Goal: Communication & Community: Answer question/provide support

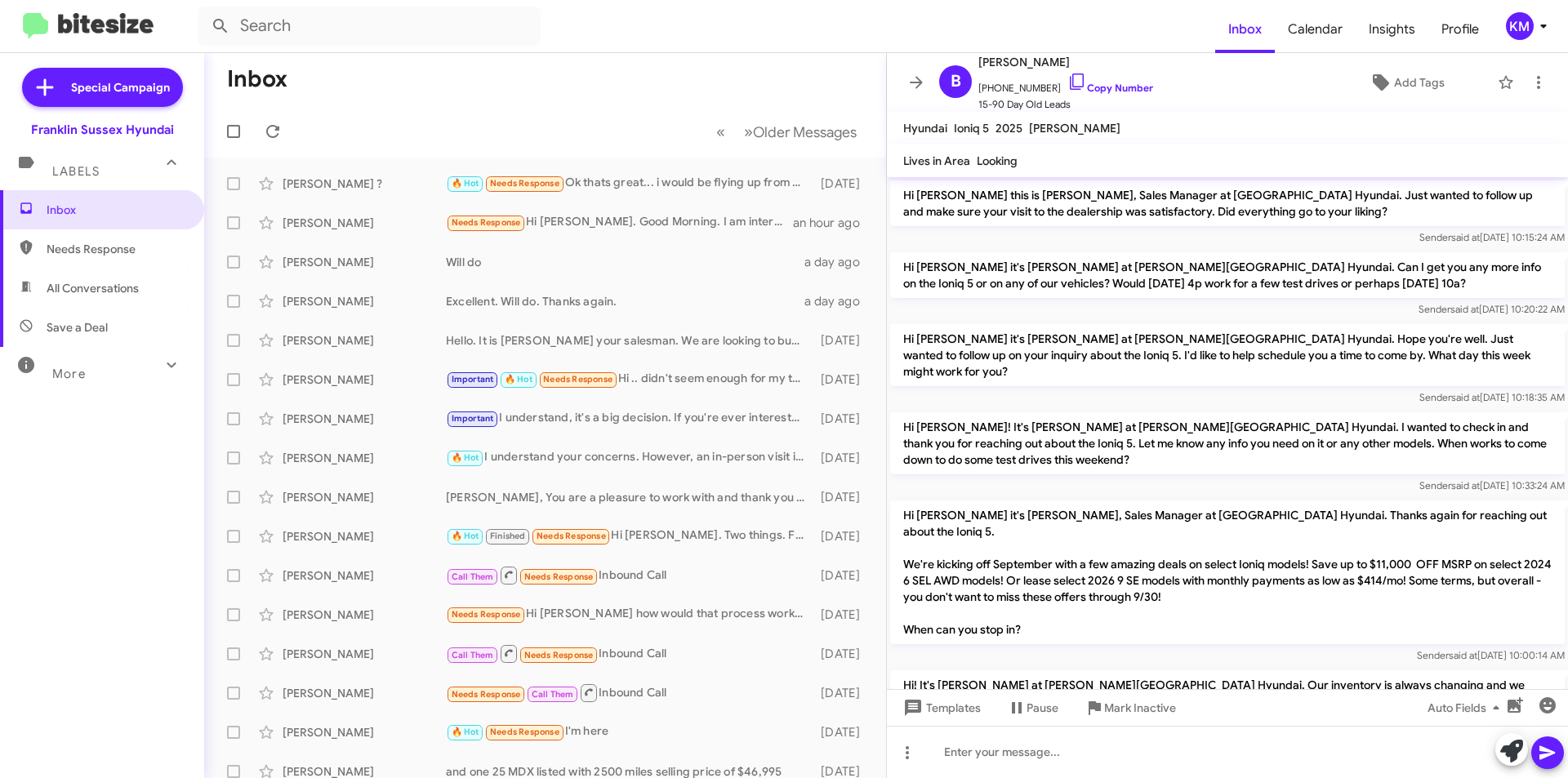
scroll to position [128, 0]
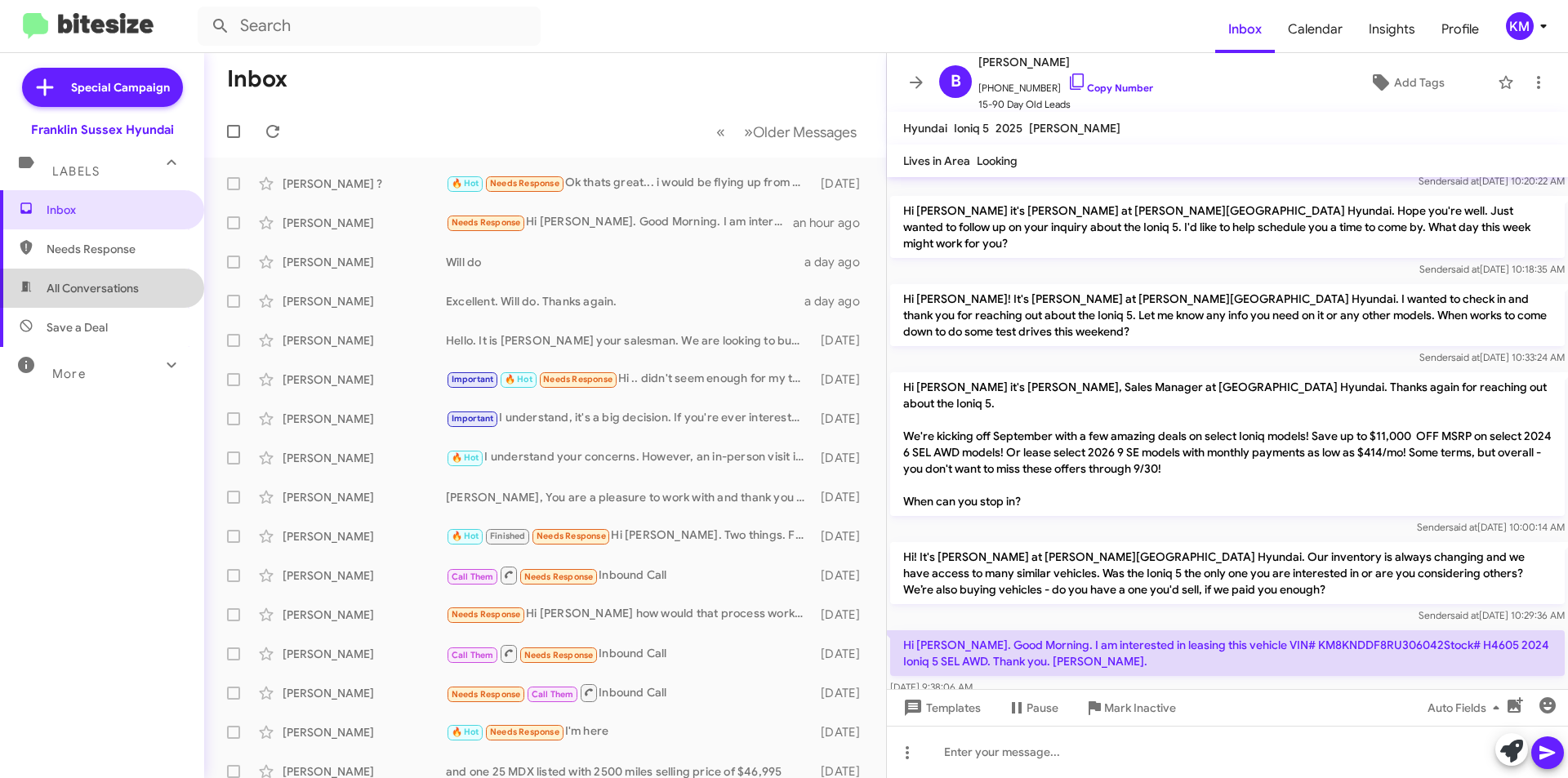
click at [117, 300] on span "All Conversations" at bounding box center [102, 288] width 204 height 39
type input "in:all-conversations"
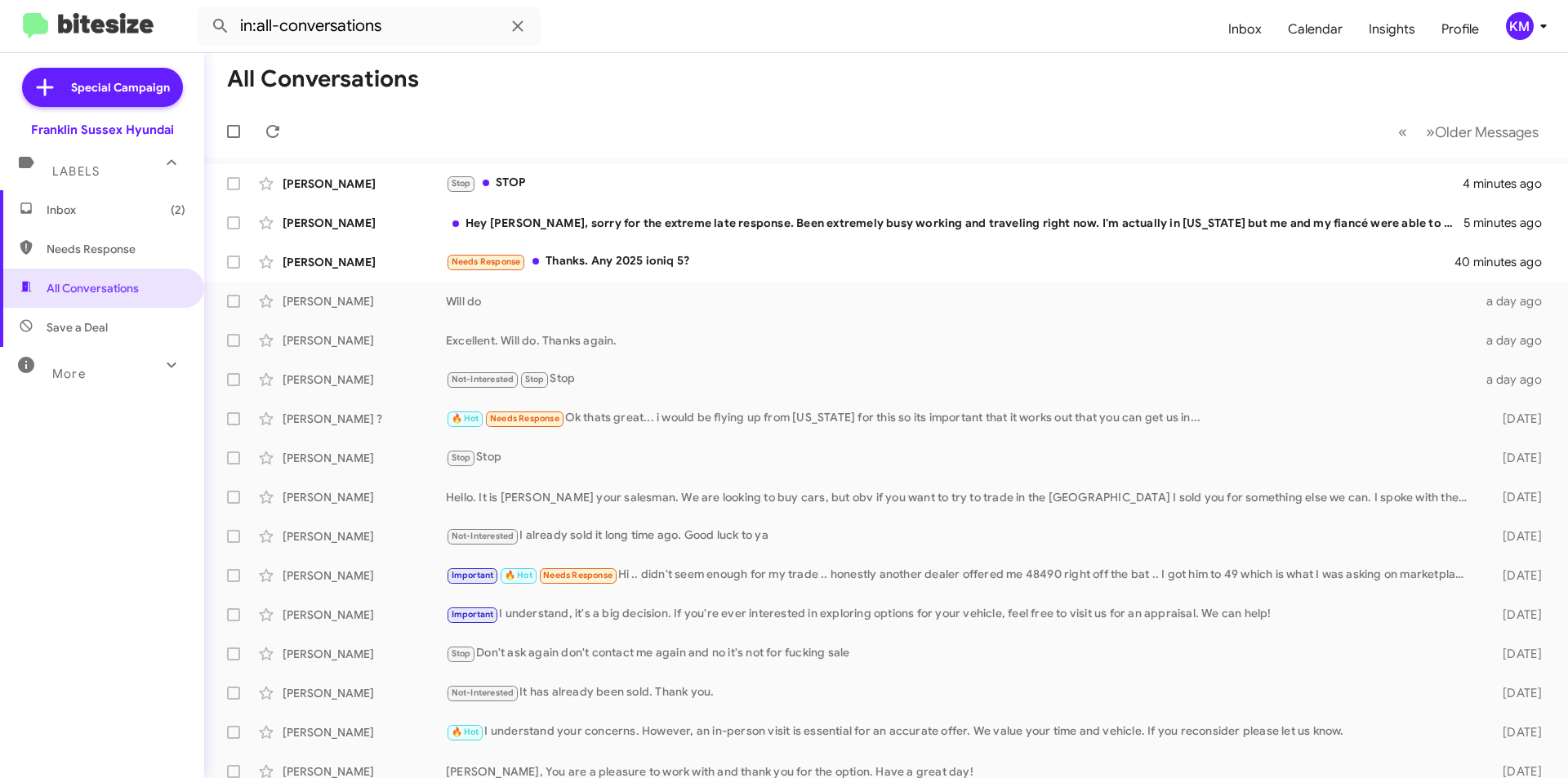
click at [582, 260] on div "Needs Response Thanks. Any 2025 ioniq 5?" at bounding box center [951, 261] width 1011 height 19
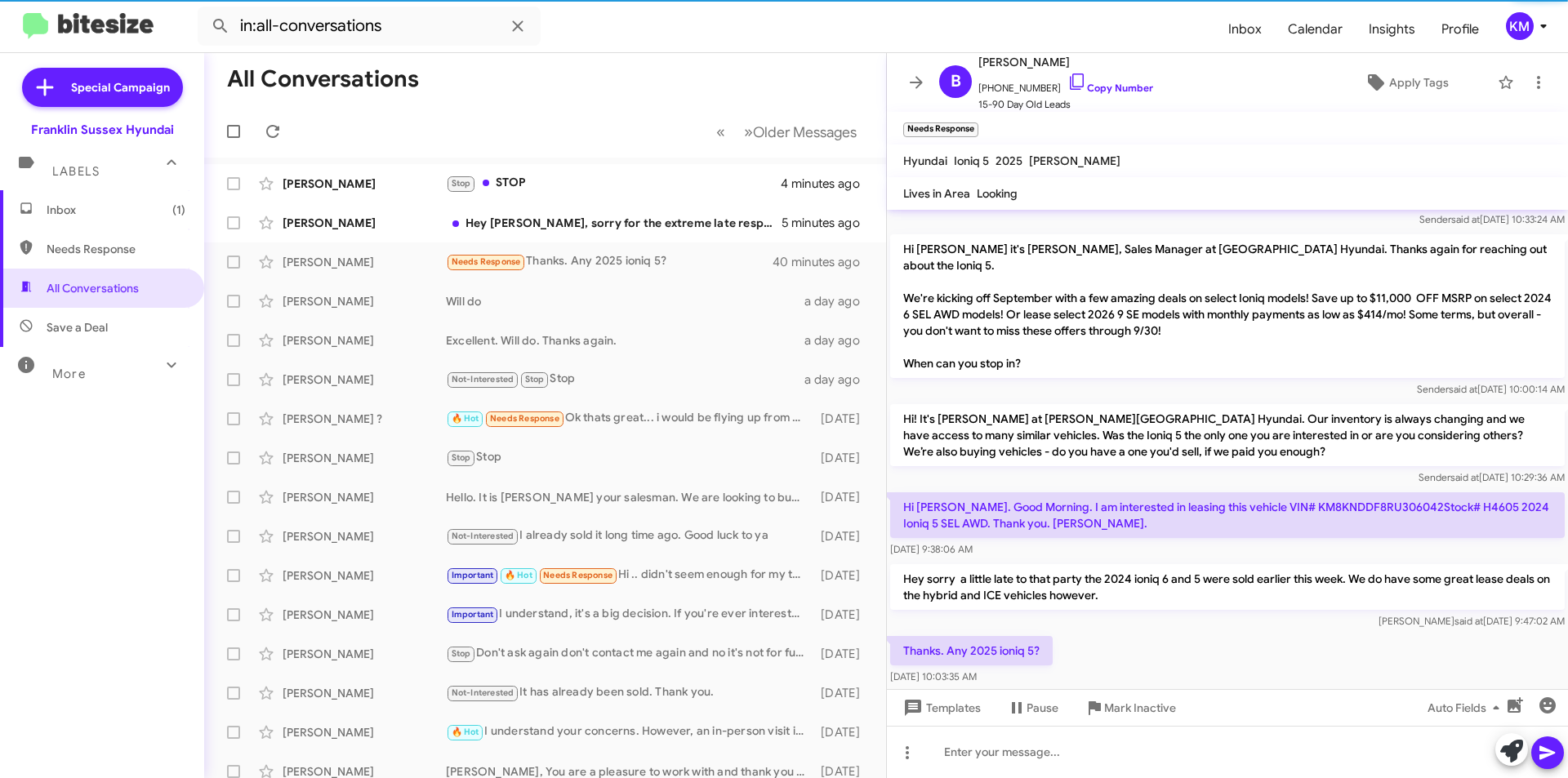
scroll to position [302, 0]
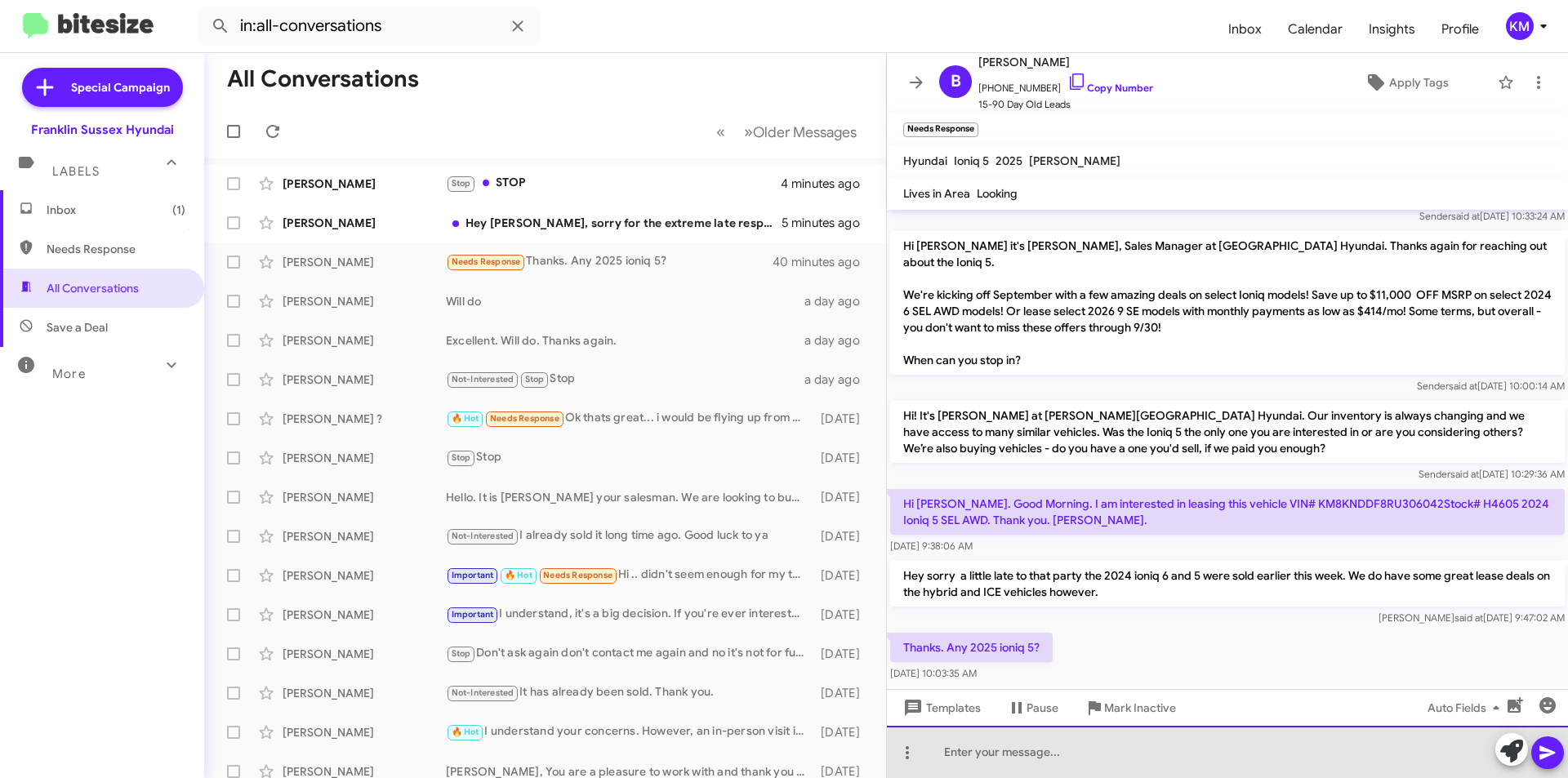
click at [971, 758] on div at bounding box center [1227, 752] width 681 height 53
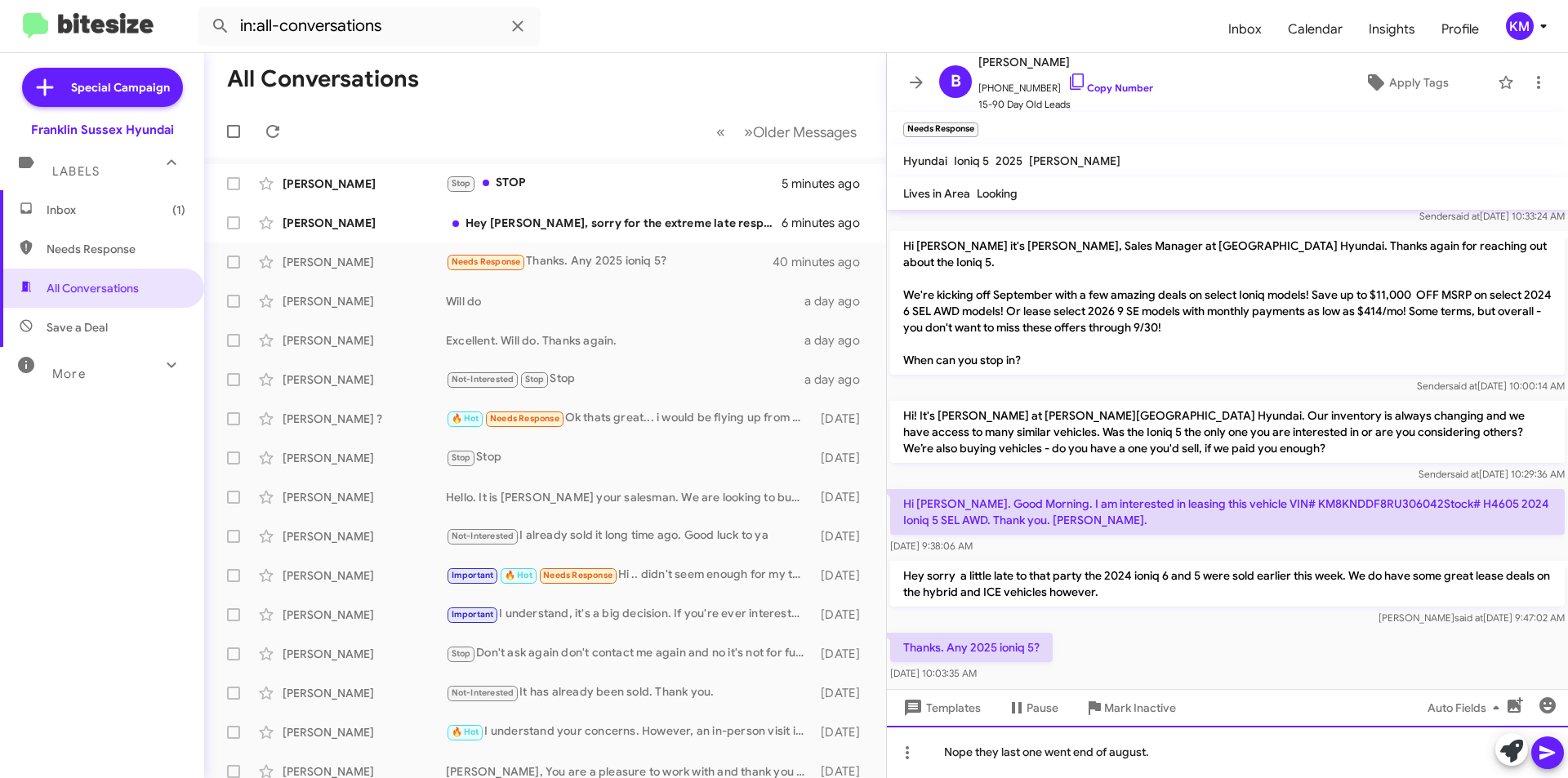
click at [997, 758] on div "Nope they last one went end of august." at bounding box center [1227, 752] width 681 height 53
click at [1166, 752] on div "Nope the last one went end of august." at bounding box center [1227, 752] width 681 height 53
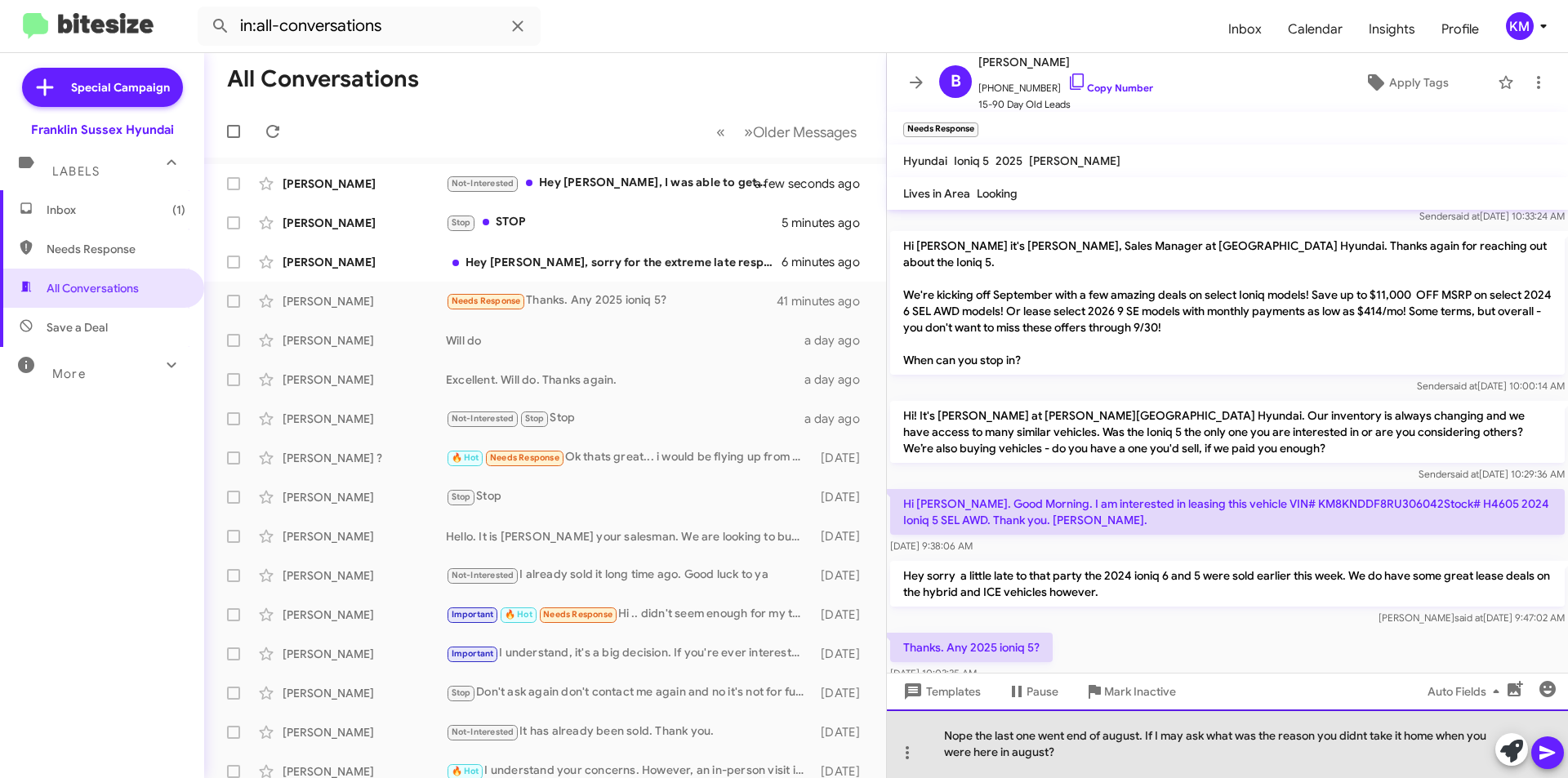
click at [1361, 739] on div "Nope the last one went end of august. If I may ask what was the reason you didn…" at bounding box center [1227, 743] width 681 height 69
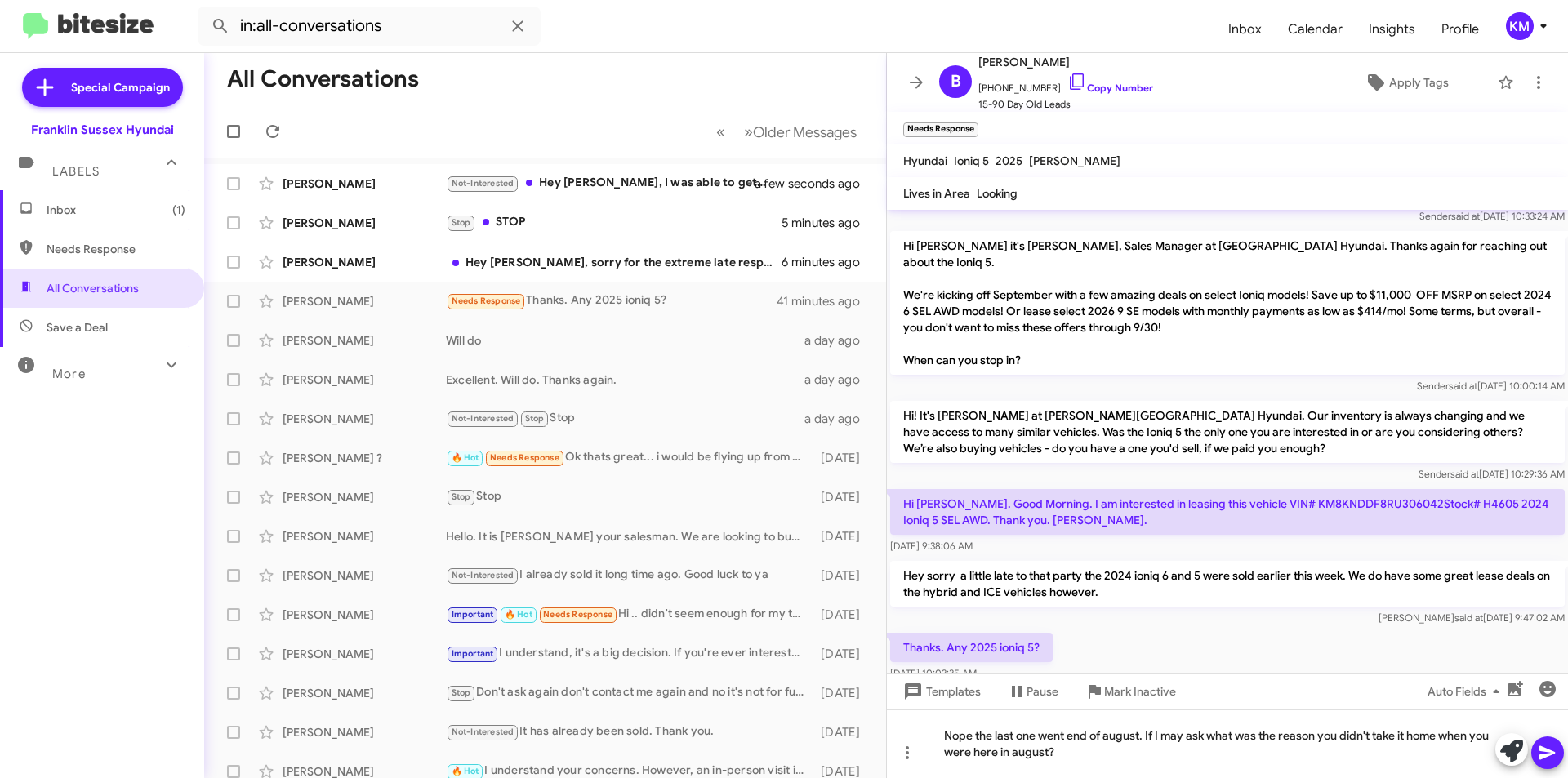
click at [1548, 744] on icon at bounding box center [1547, 752] width 20 height 20
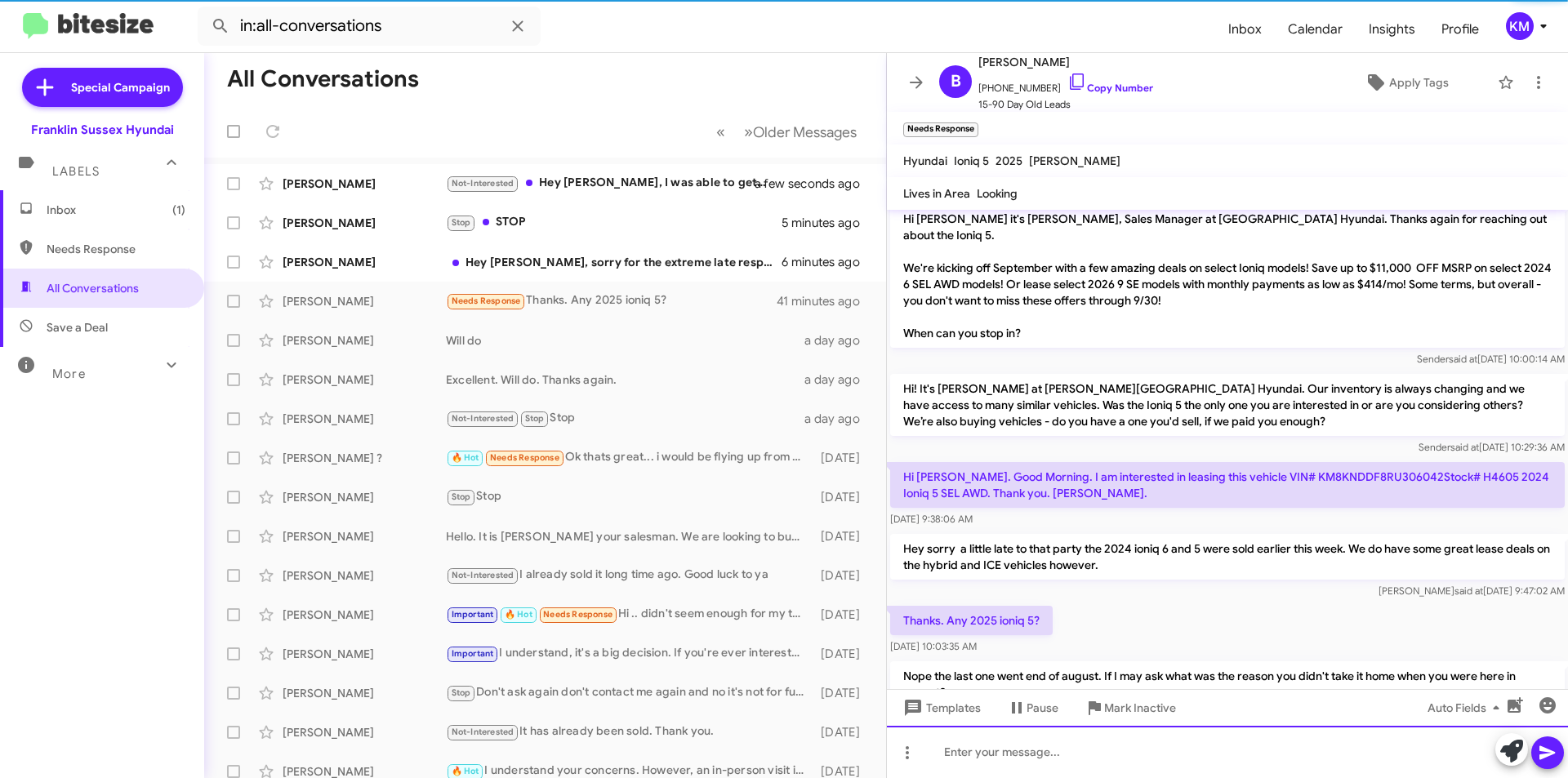
scroll to position [378, 0]
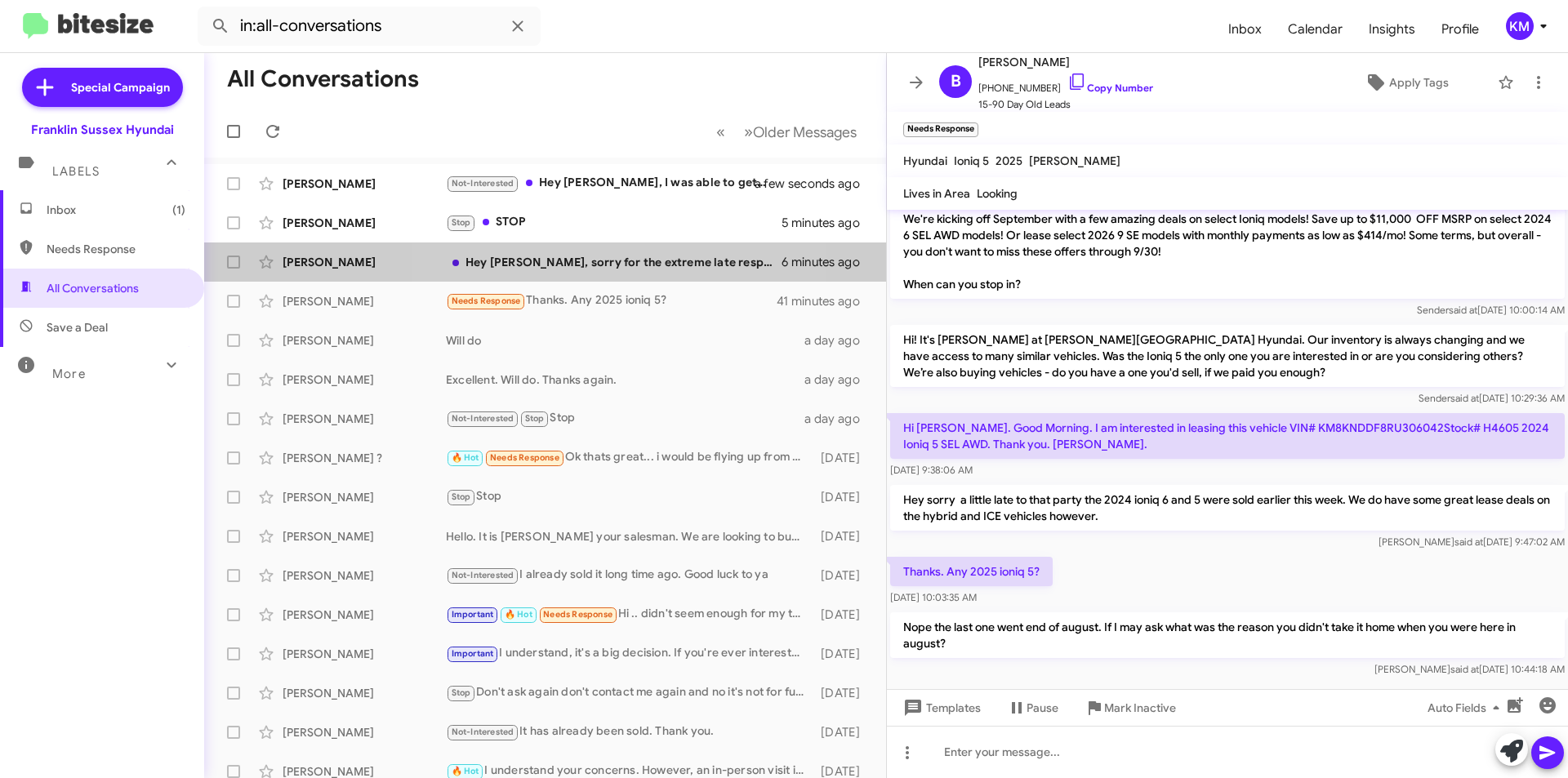
click at [575, 262] on div "Hey [PERSON_NAME], sorry for the extreme late response. Been extremely busy wor…" at bounding box center [613, 261] width 335 height 16
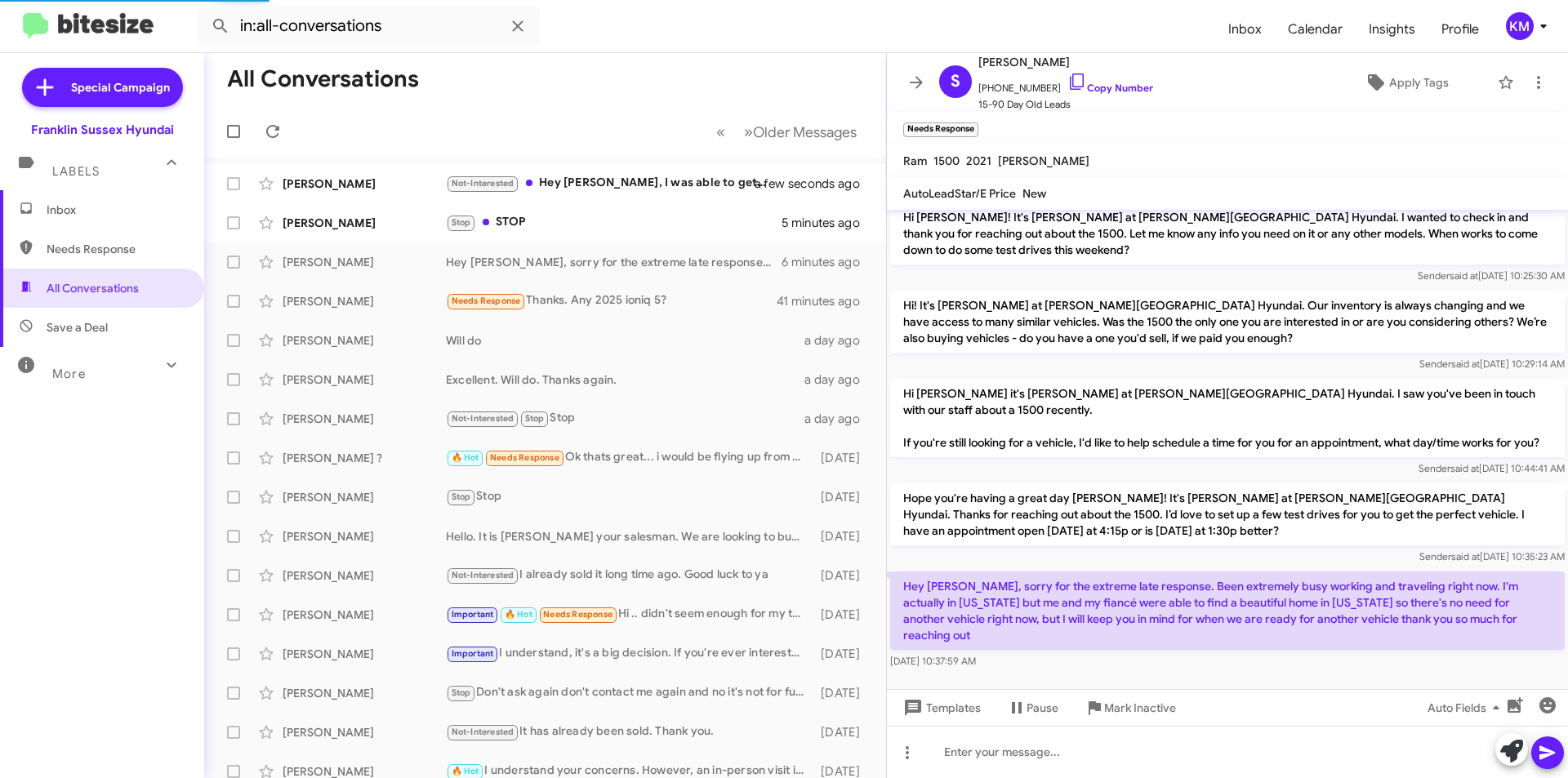
scroll to position [243, 0]
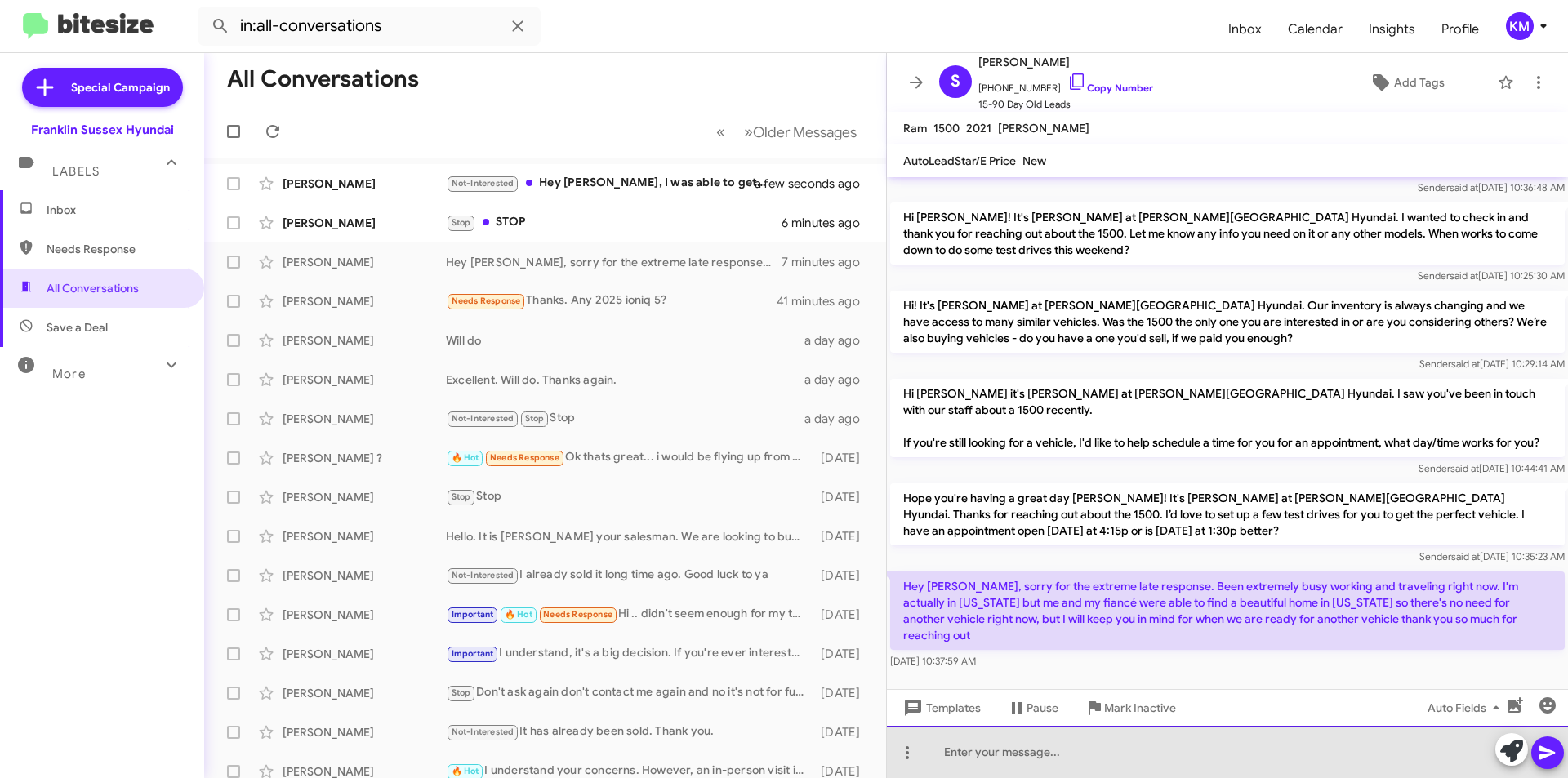
click at [988, 756] on div at bounding box center [1227, 752] width 681 height 53
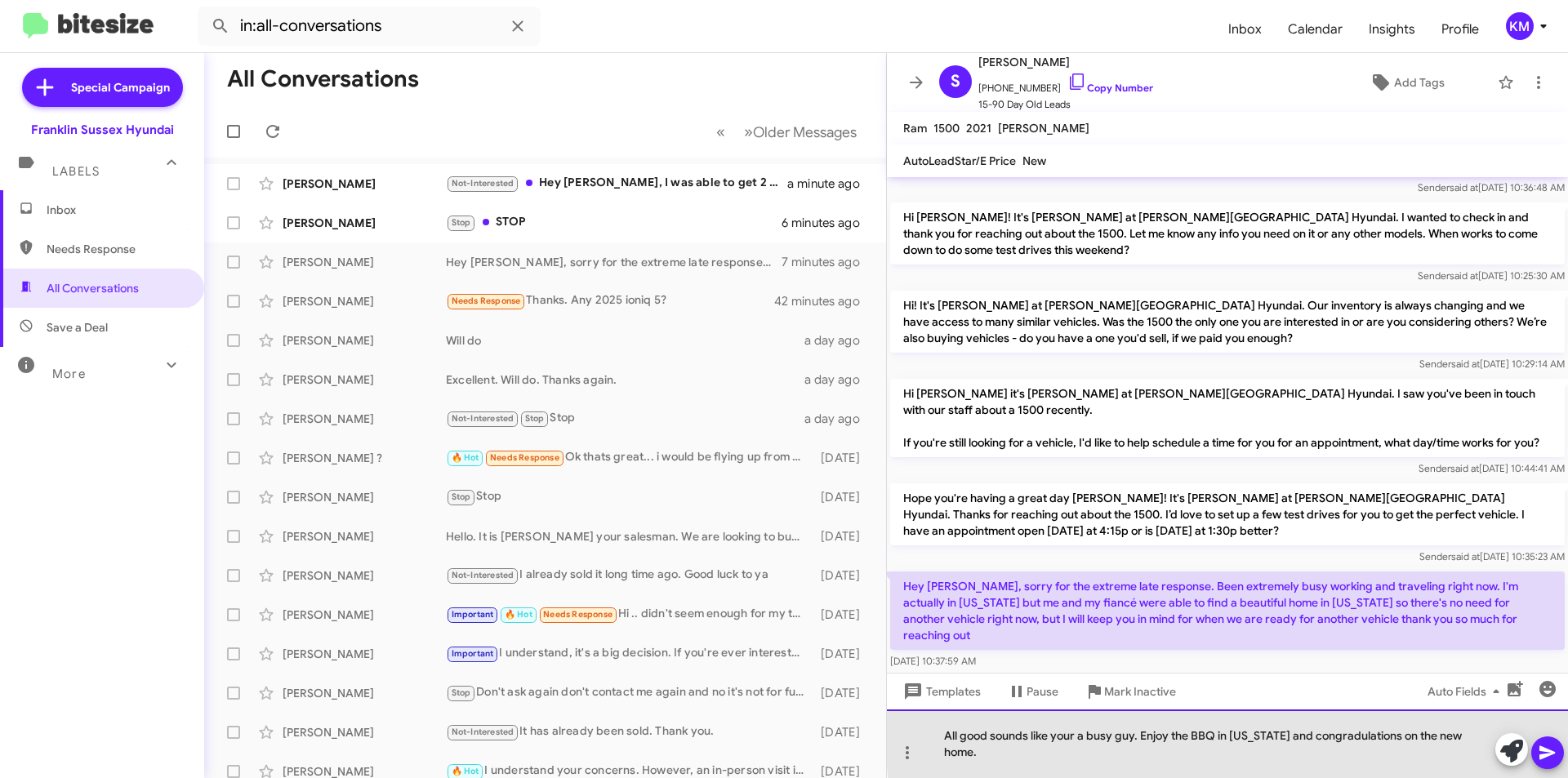
click at [1344, 756] on div "All good sounds like your a busy guy. Enjoy the BBQ in [US_STATE] and congradul…" at bounding box center [1227, 743] width 681 height 69
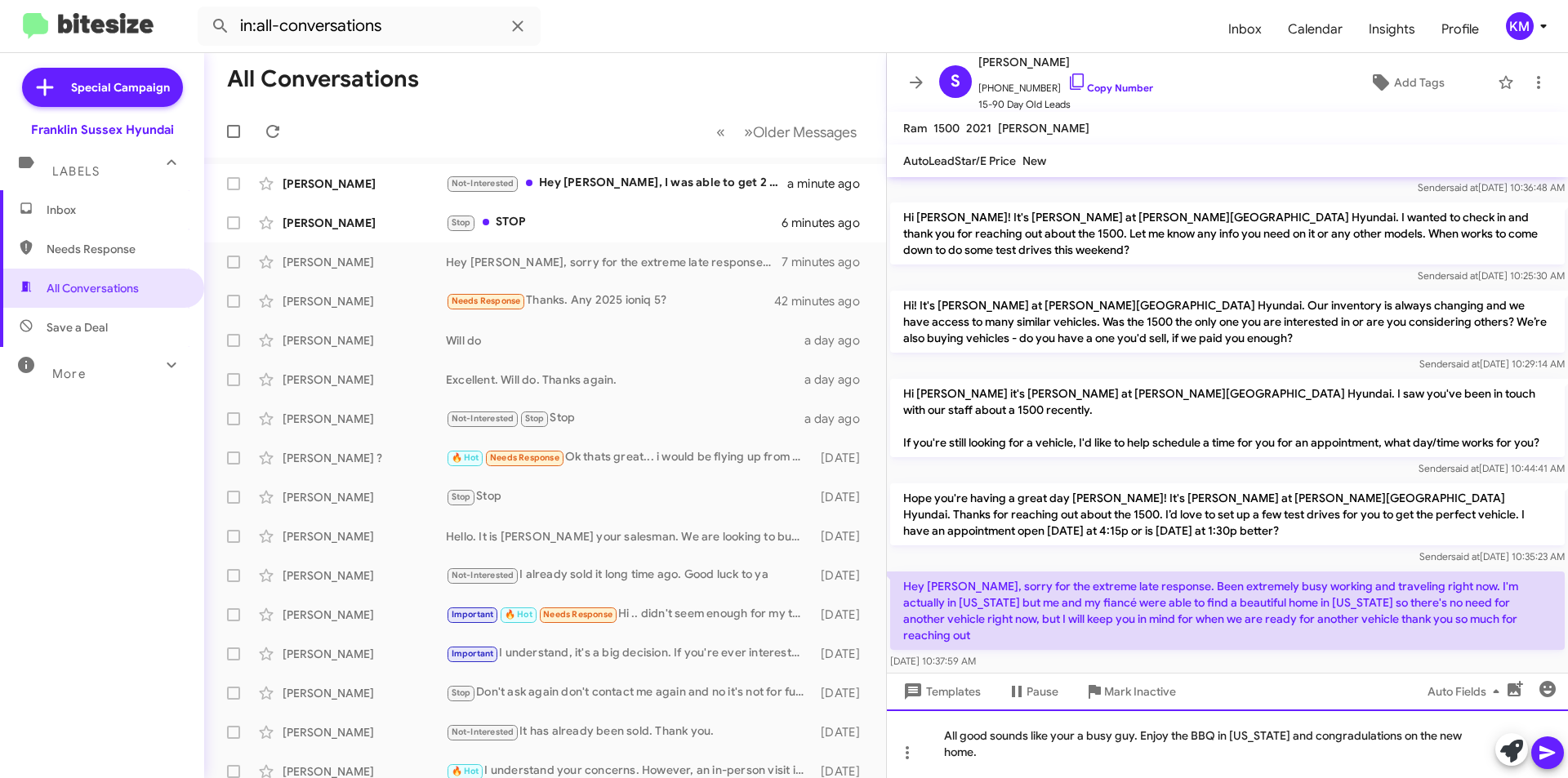
drag, startPoint x: 1343, startPoint y: 756, endPoint x: 1356, endPoint y: 747, distance: 15.8
click at [1356, 747] on div "All good sounds like your a busy guy. Enjoy the BBQ in [US_STATE] and congradul…" at bounding box center [1227, 743] width 681 height 69
click at [1469, 755] on div "All good sounds like your a busy guy. Enjoy the BBQ in [US_STATE] and congratul…" at bounding box center [1227, 743] width 681 height 69
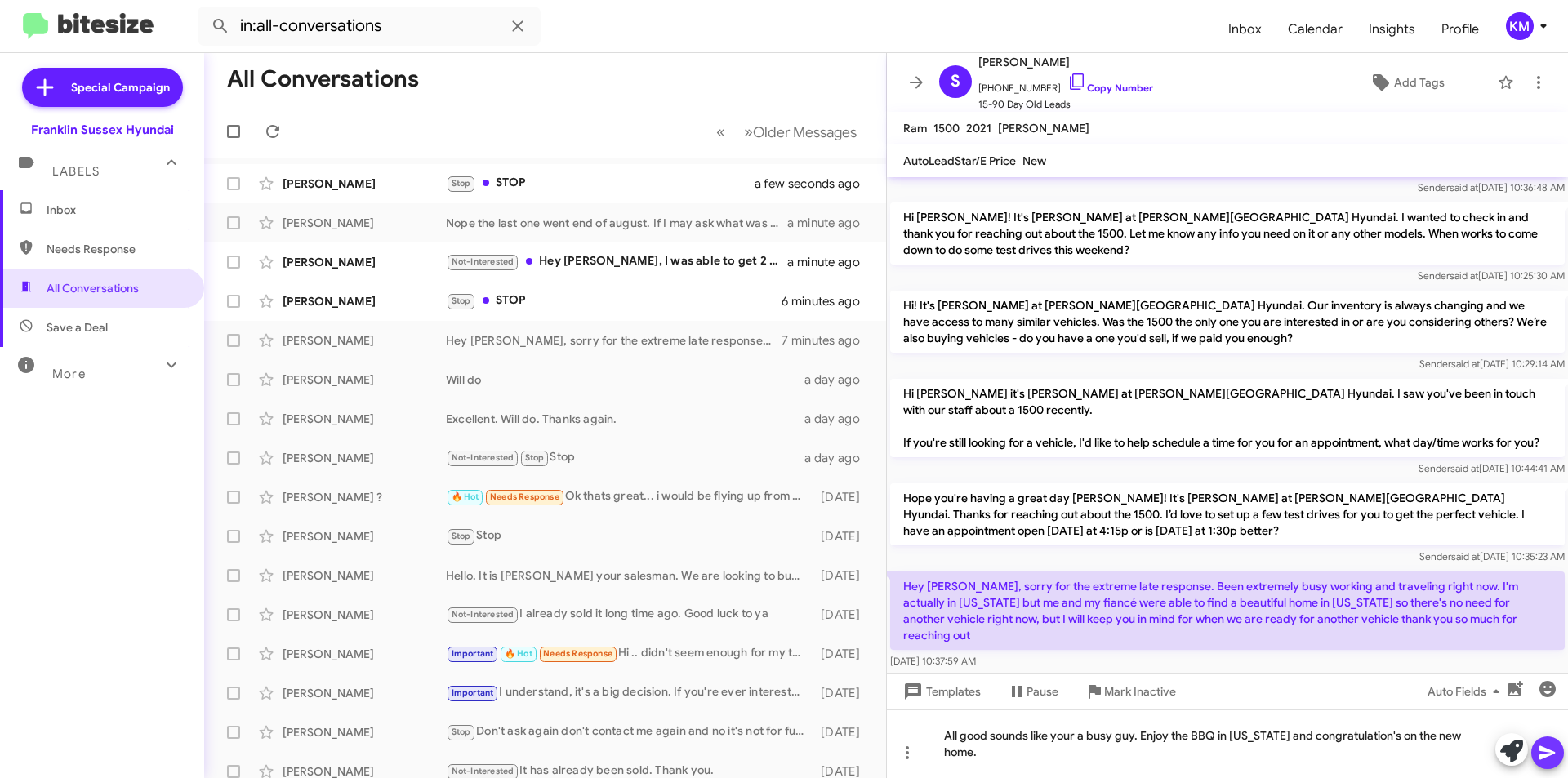
click at [1548, 755] on icon at bounding box center [1547, 753] width 15 height 14
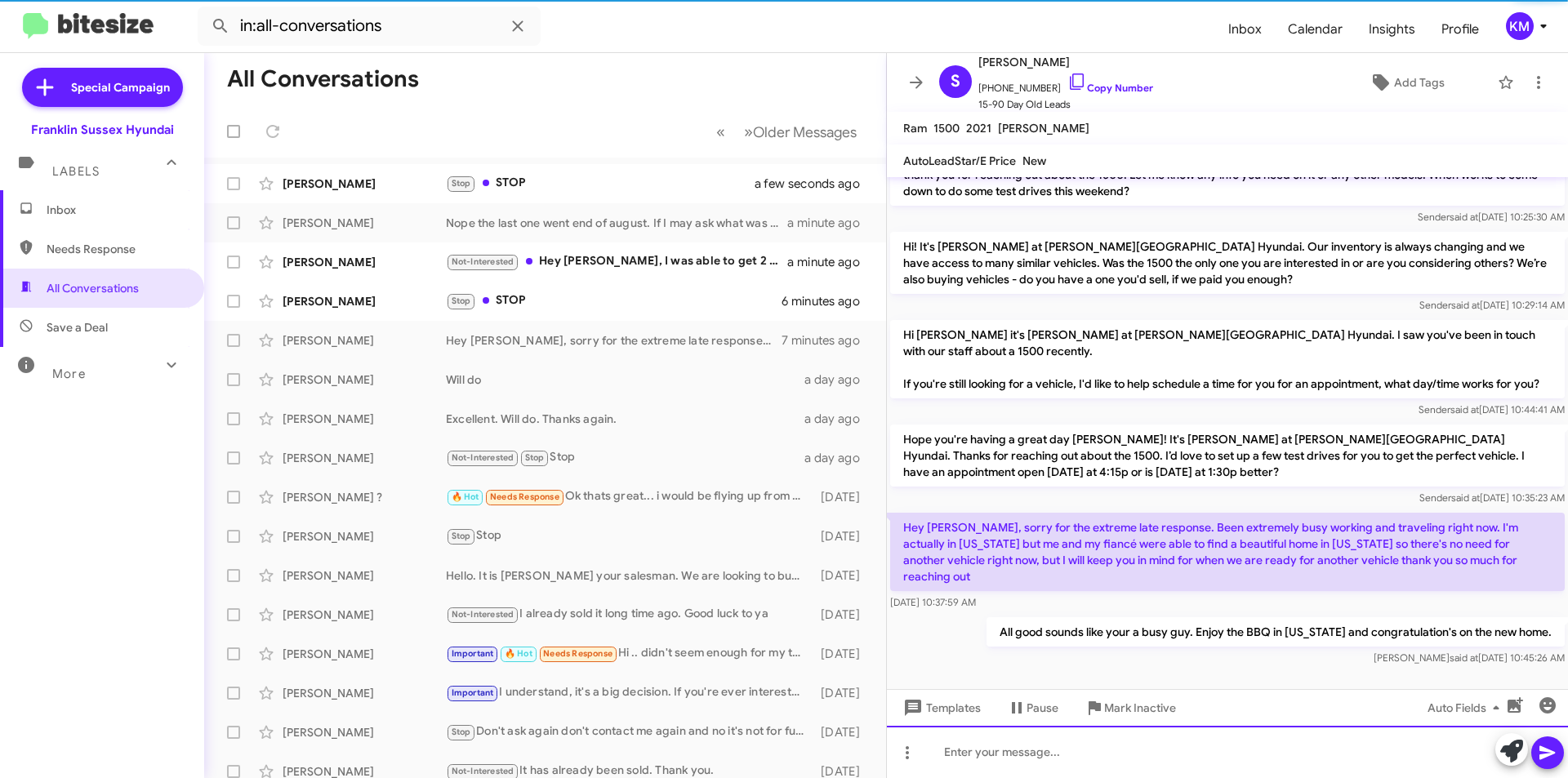
scroll to position [302, 0]
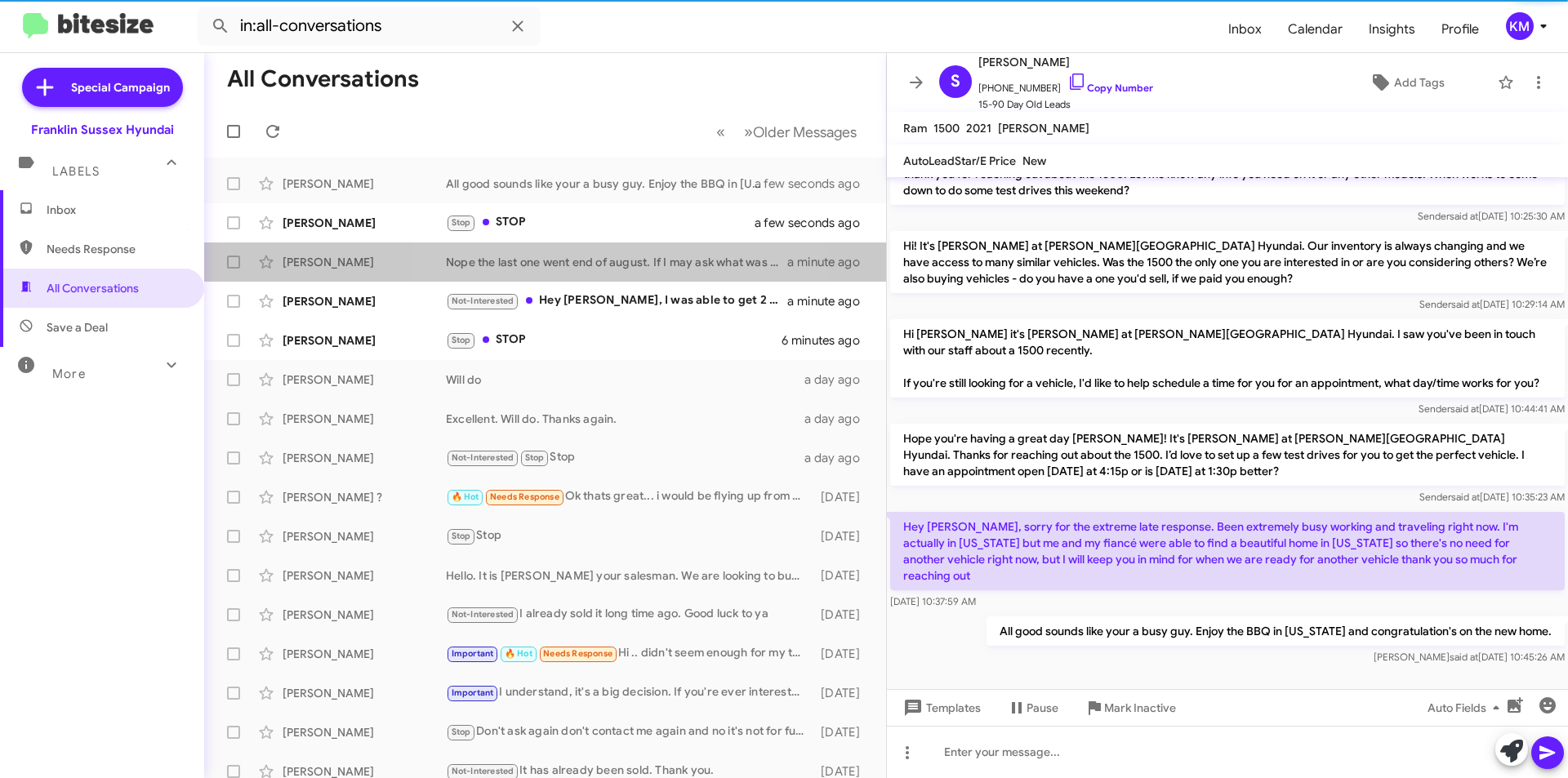
click at [575, 264] on div "Nope the last one went end of august. If I may ask what was the reason you didn…" at bounding box center [616, 261] width 341 height 16
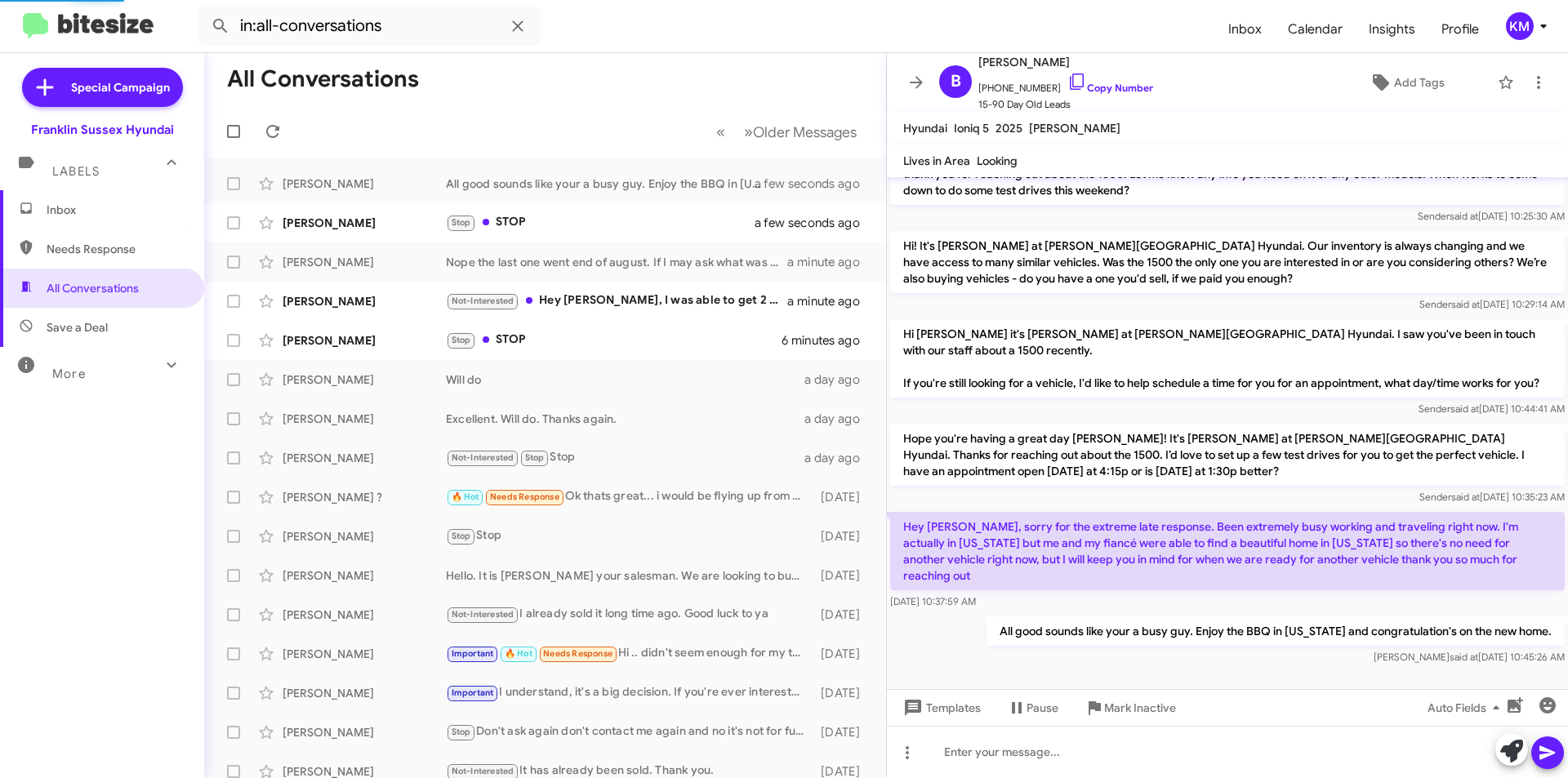
scroll to position [345, 0]
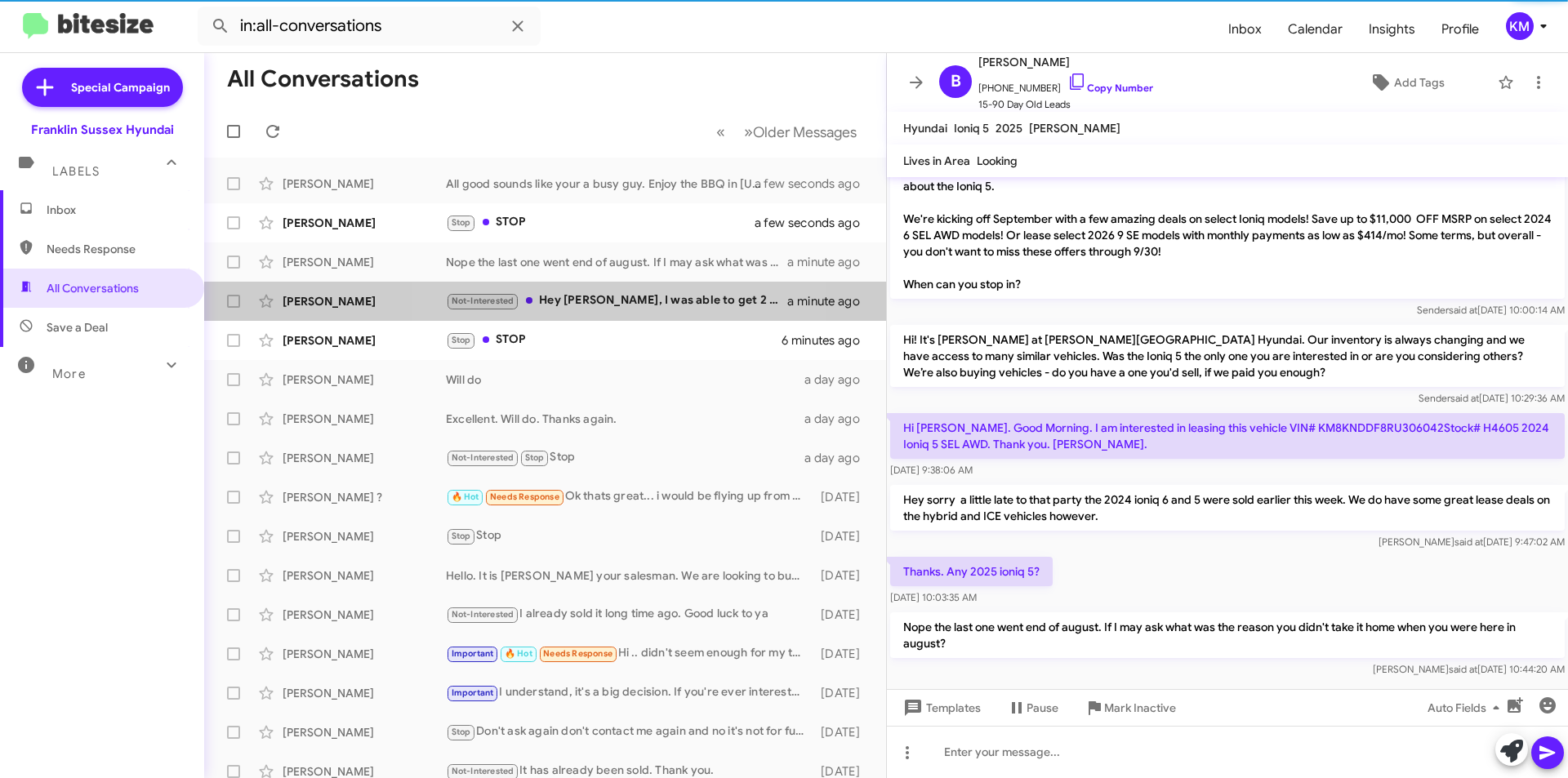
click at [561, 299] on div "Not-Interested Hey [PERSON_NAME], I was able to get 2 model y's directly from […" at bounding box center [616, 300] width 341 height 19
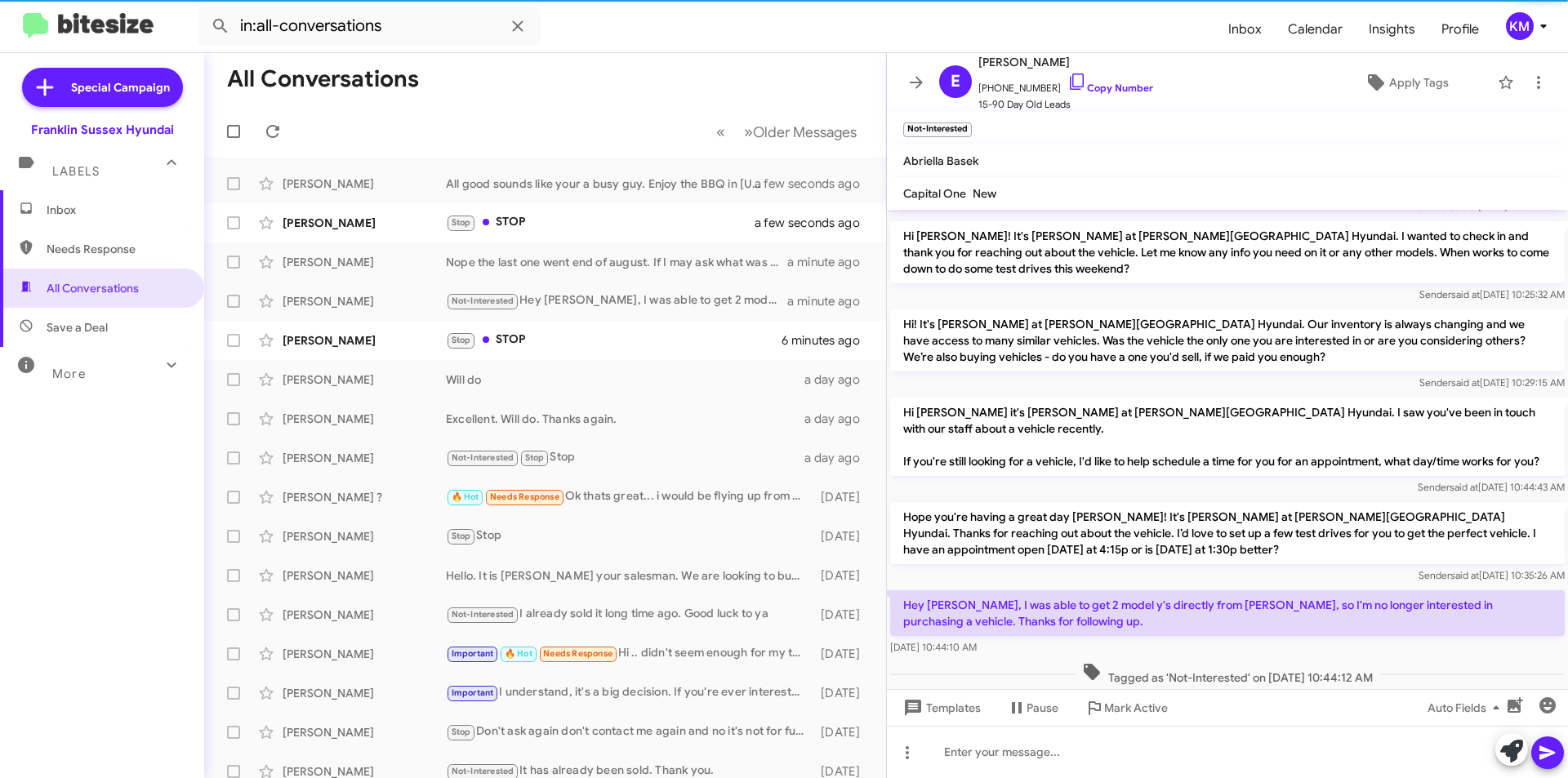
scroll to position [168, 0]
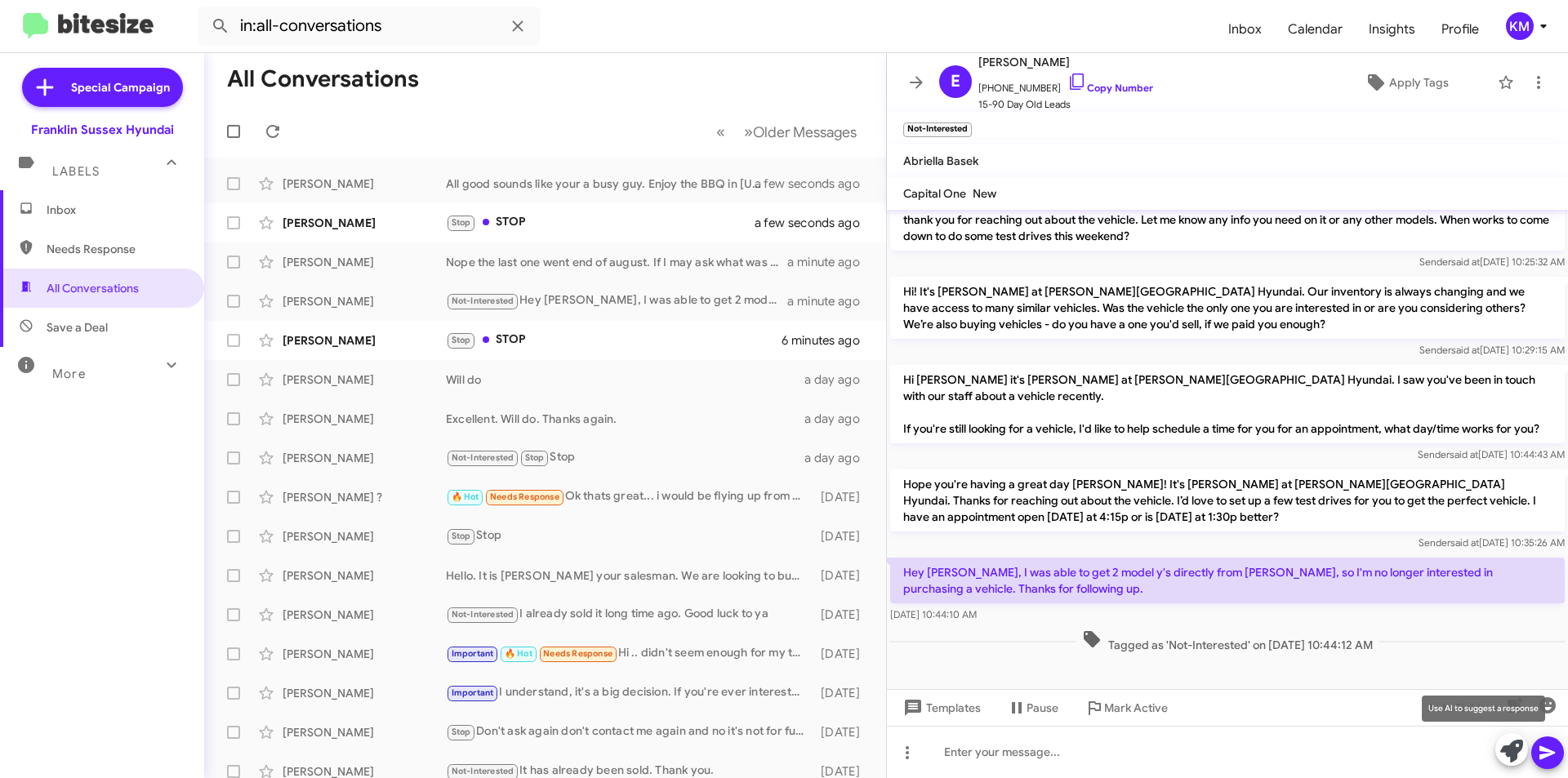
click at [1517, 748] on icon at bounding box center [1511, 750] width 23 height 23
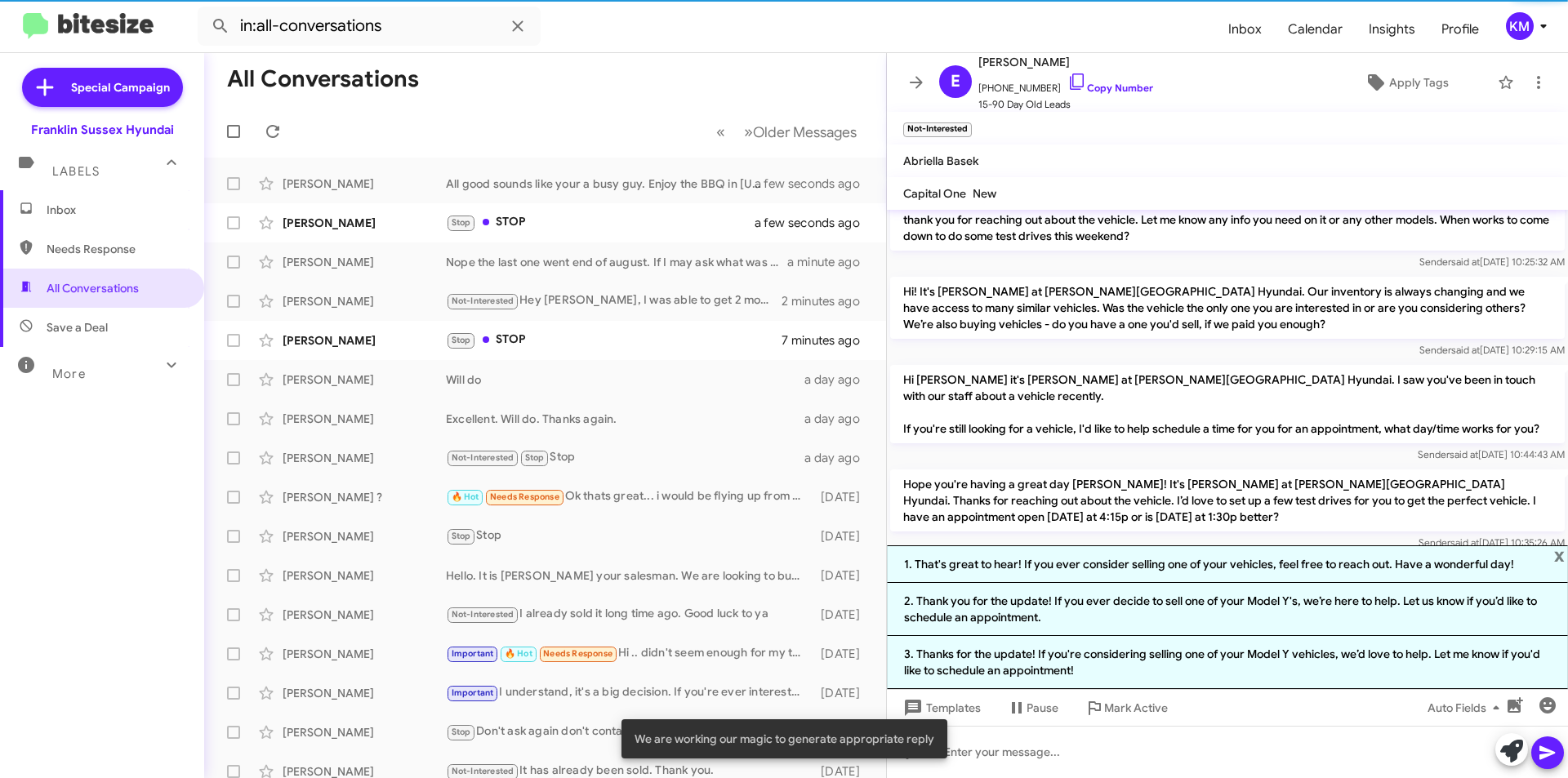
scroll to position [311, 0]
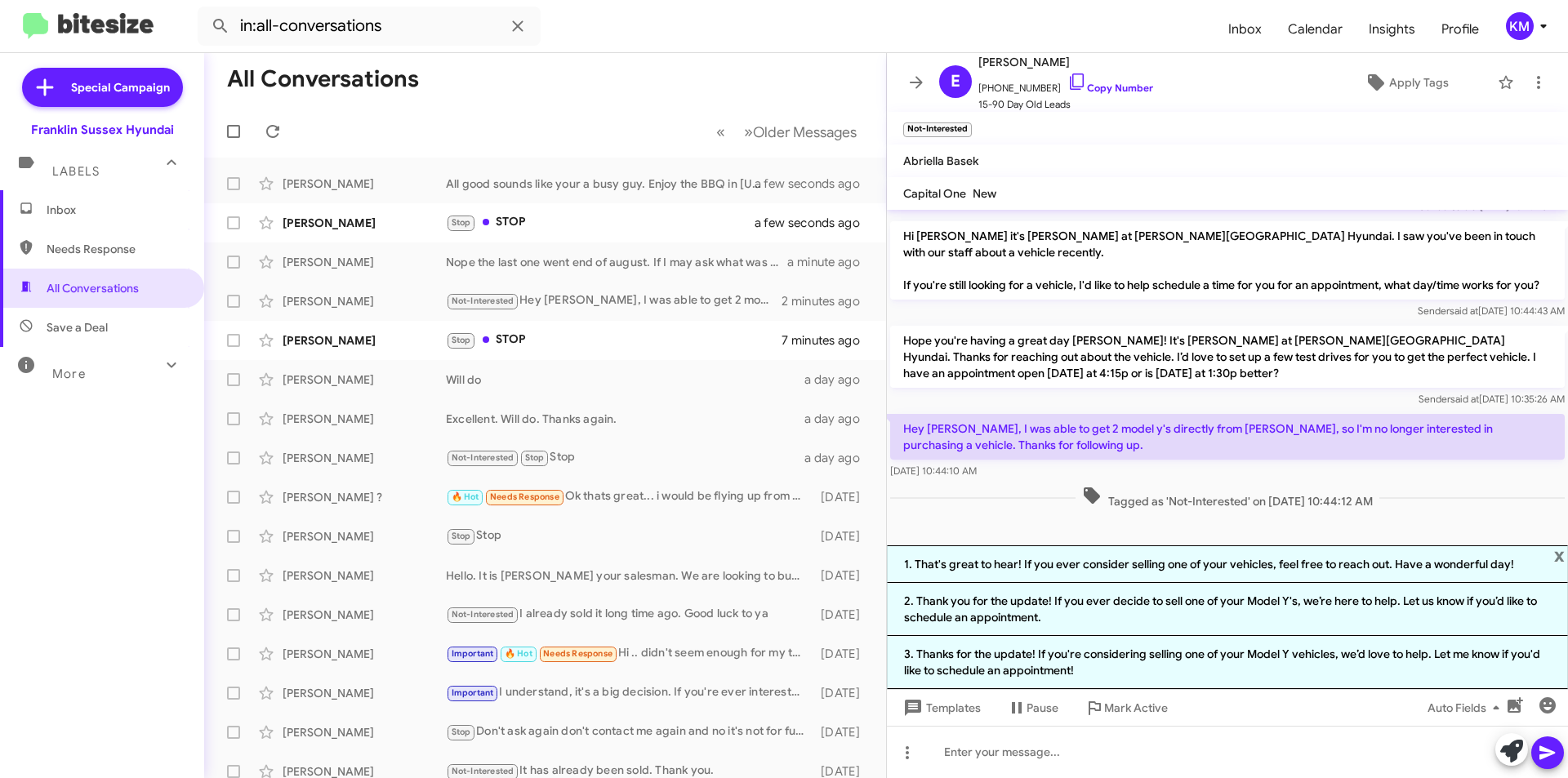
click at [998, 602] on li "2. Thank you for the update! If you ever decide to sell one of your Model Y's, …" at bounding box center [1227, 609] width 681 height 53
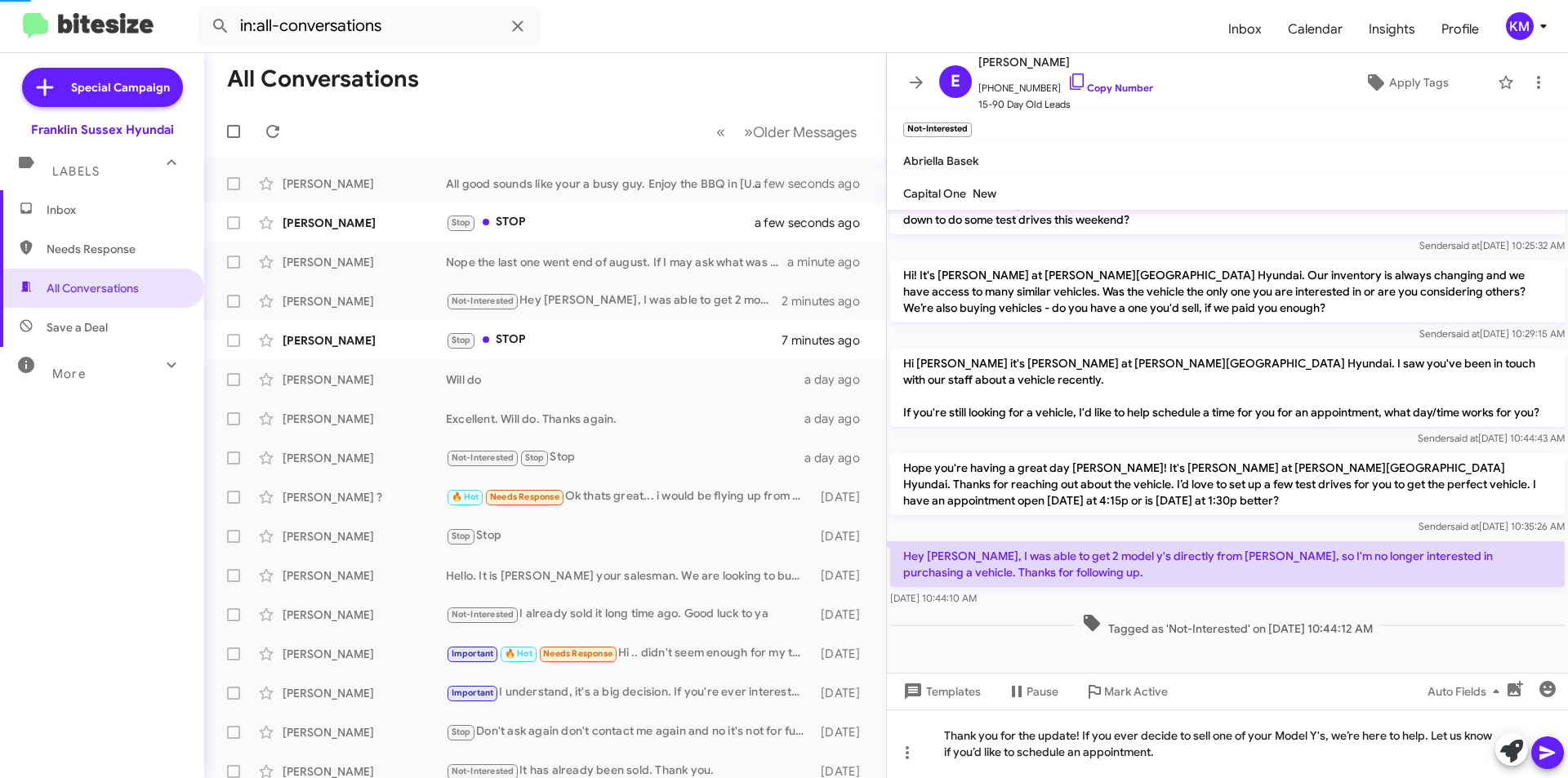
scroll to position [184, 0]
click at [1552, 744] on icon at bounding box center [1547, 752] width 20 height 20
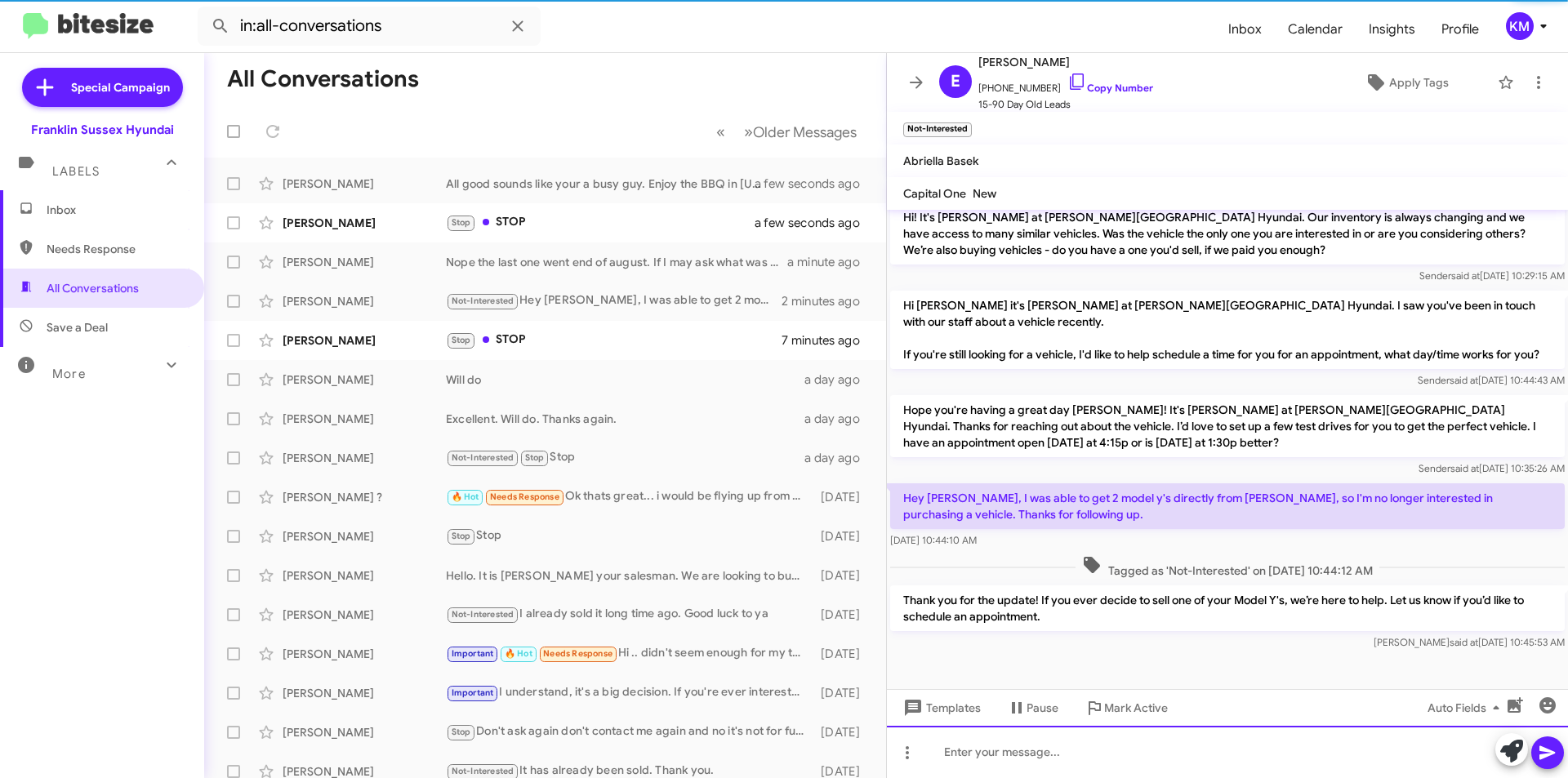
scroll to position [244, 0]
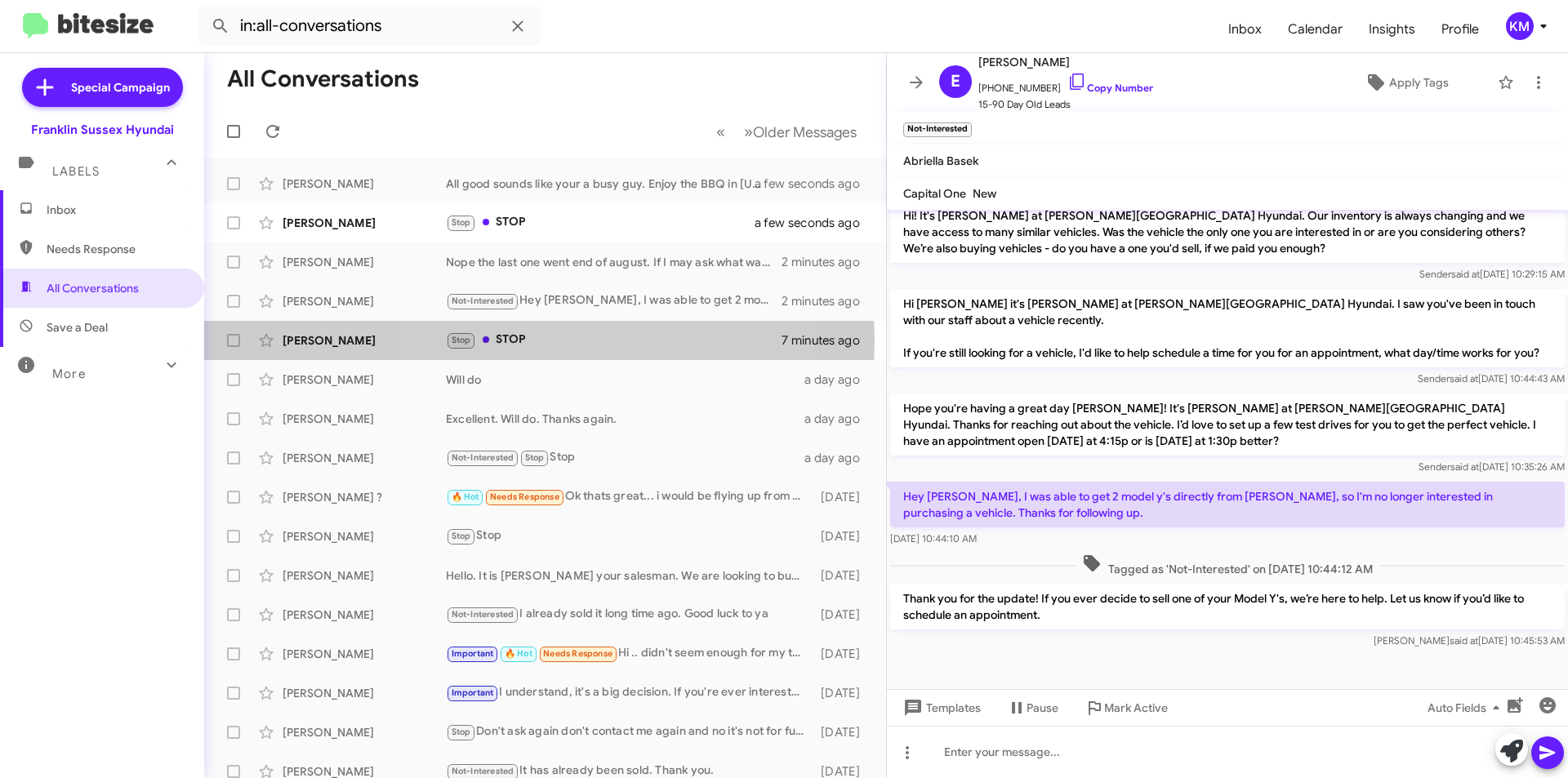
click at [532, 339] on div "Stop STOP" at bounding box center [613, 340] width 335 height 19
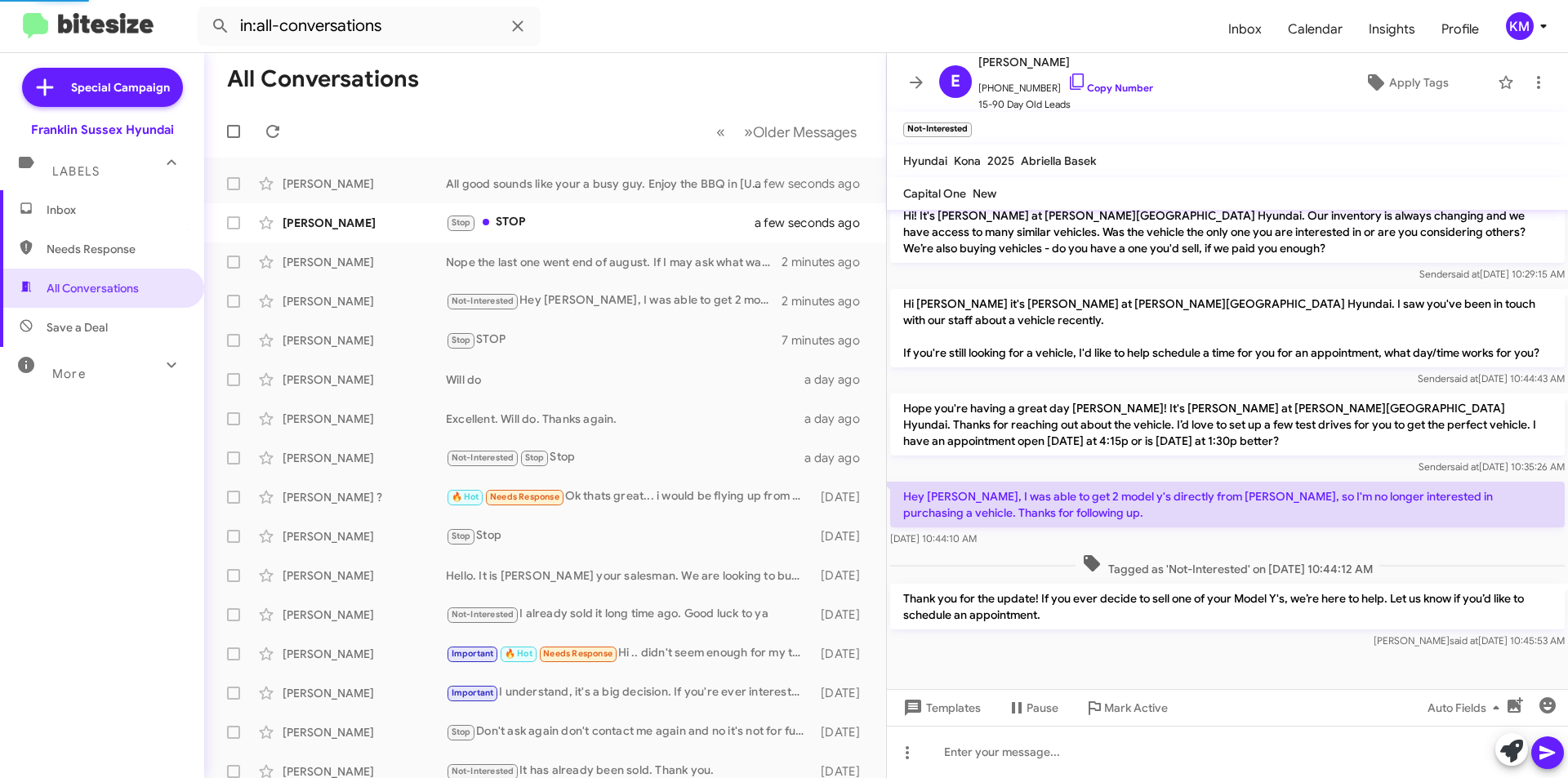
scroll to position [400, 0]
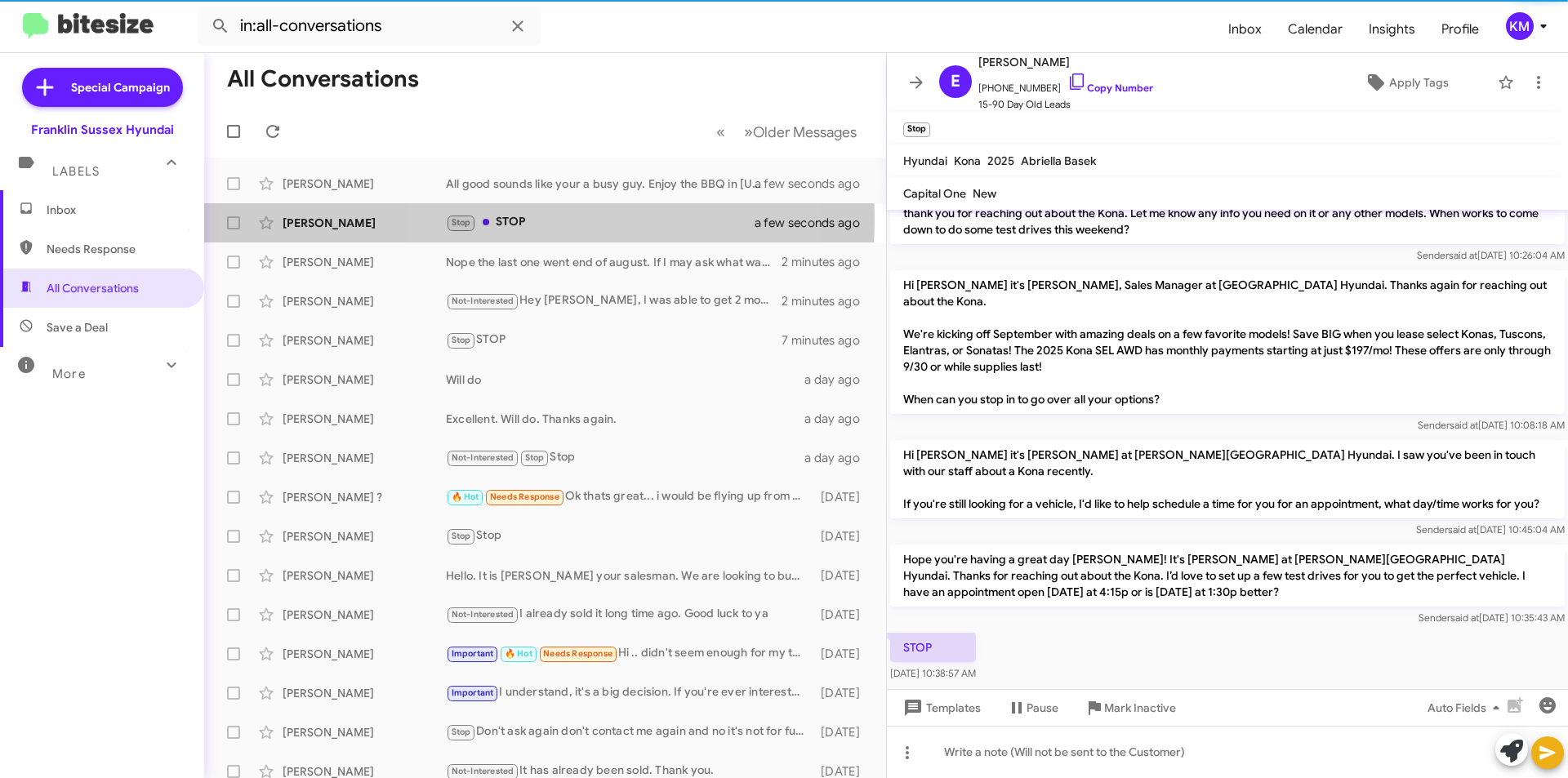
click at [537, 220] on div "Stop STOP" at bounding box center [610, 222] width 329 height 19
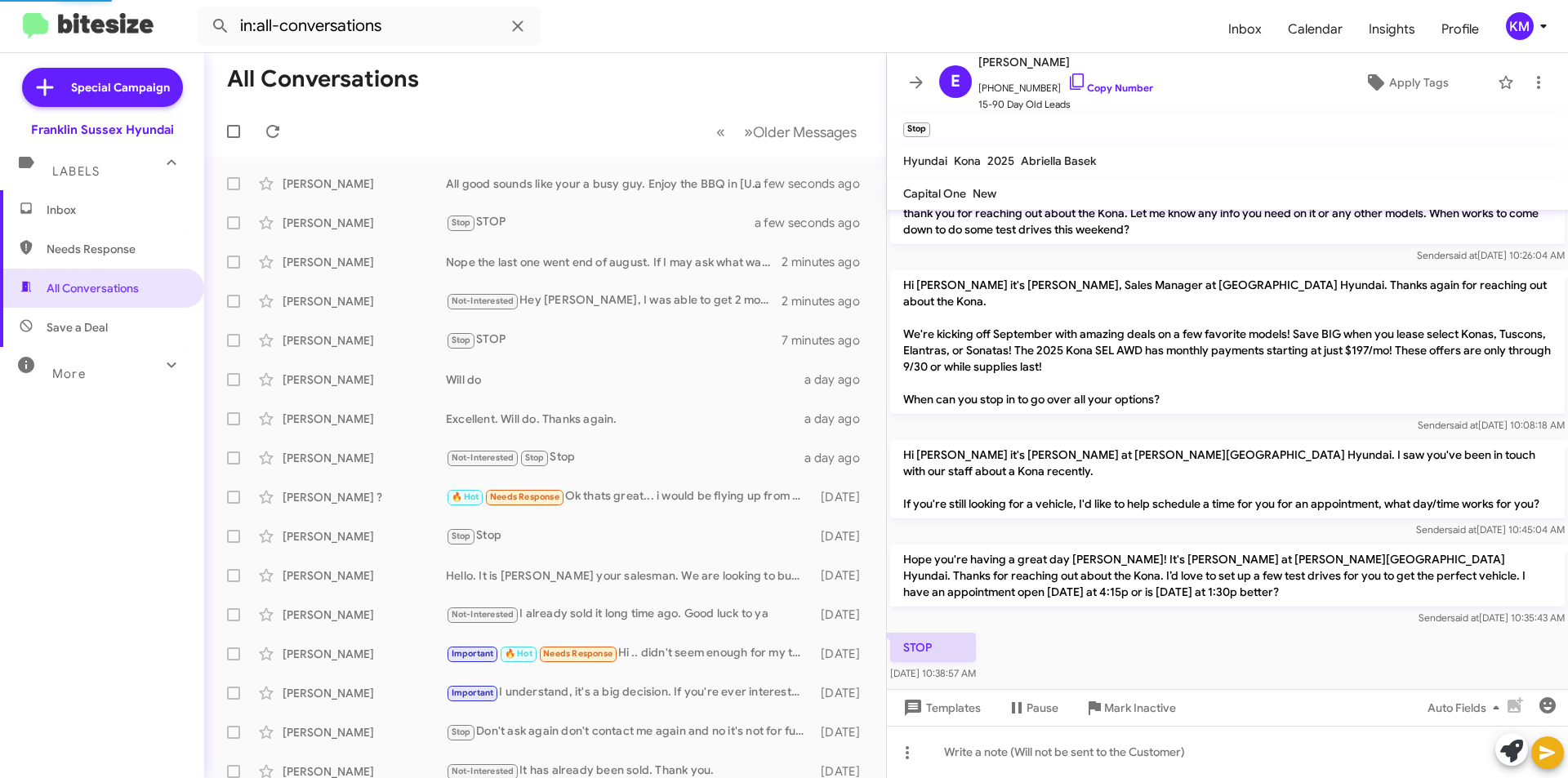
scroll to position [557, 0]
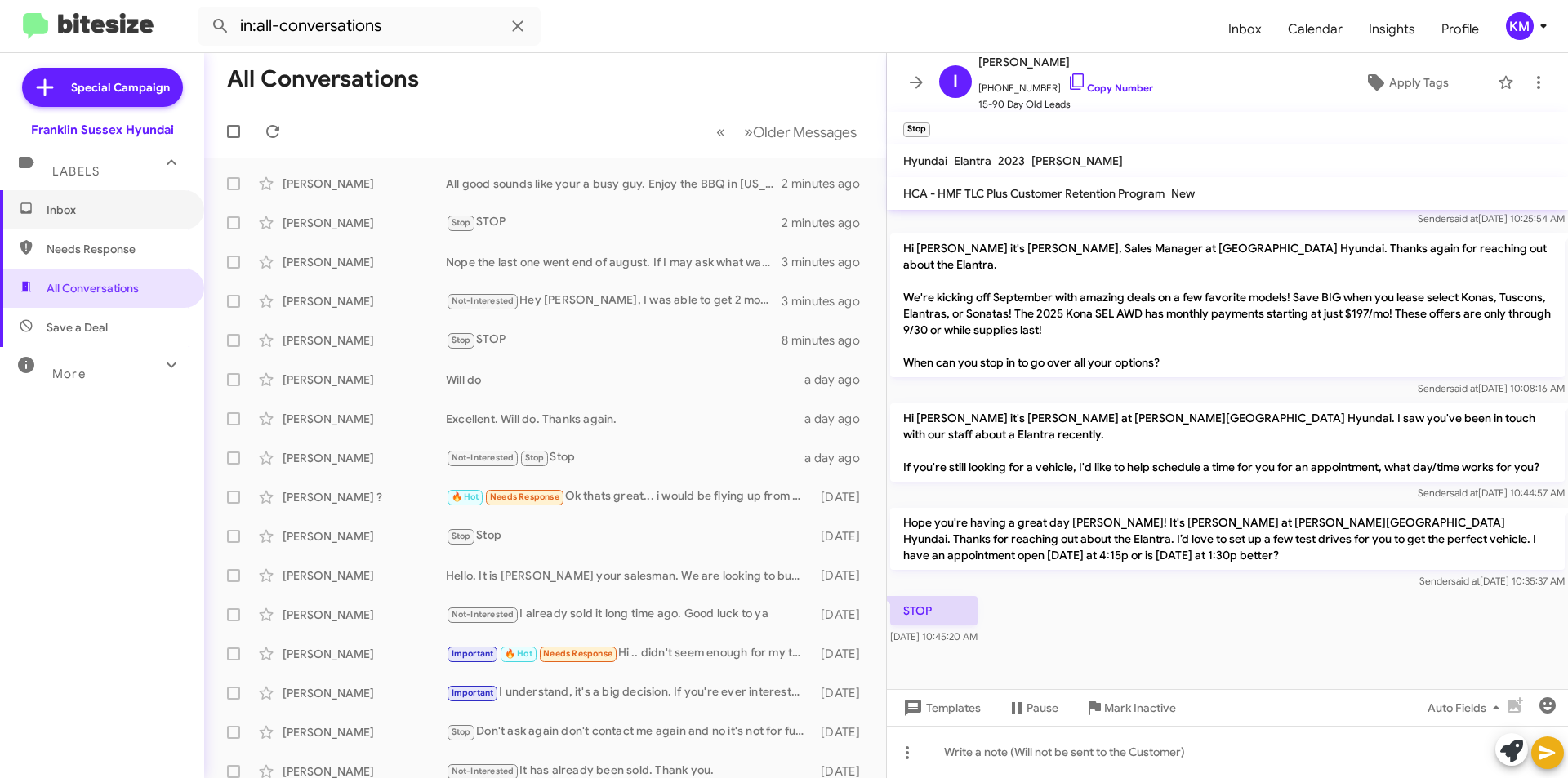
click at [83, 214] on span "Inbox" at bounding box center [115, 210] width 138 height 16
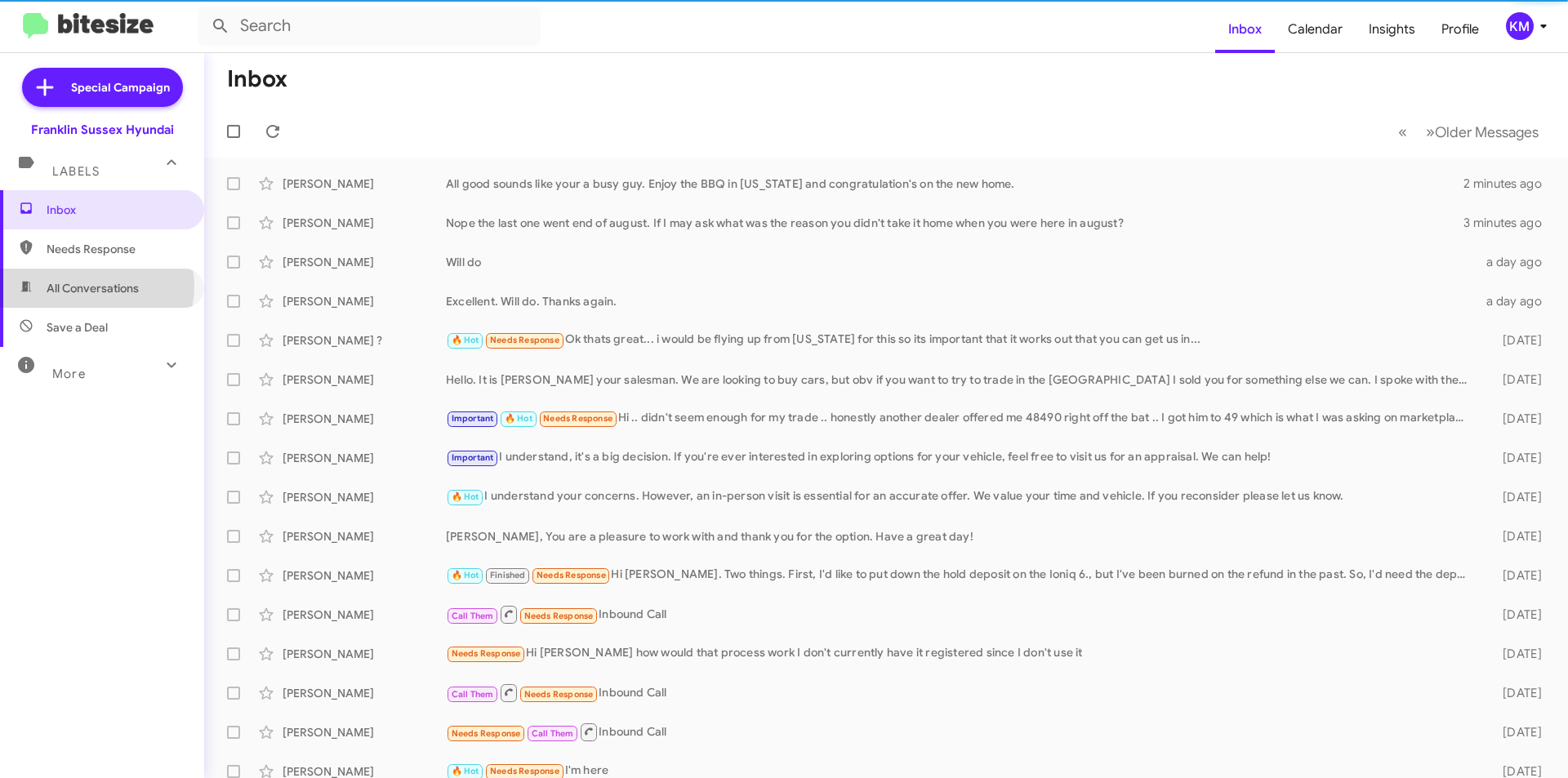
click at [96, 287] on span "All Conversations" at bounding box center [93, 288] width 93 height 16
type input "in:all-conversations"
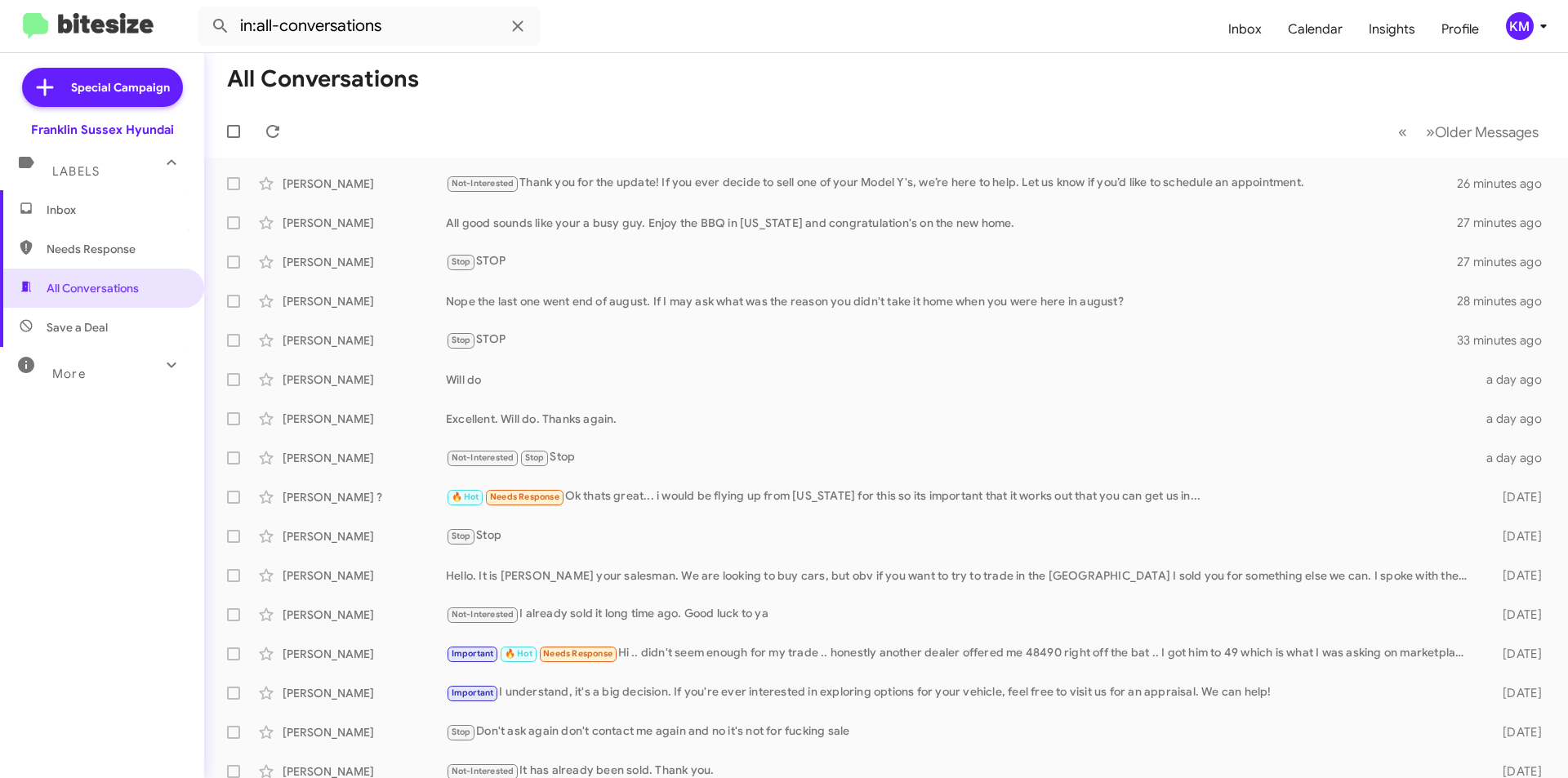
click at [98, 294] on span "All Conversations" at bounding box center [93, 288] width 93 height 16
click at [63, 209] on span "Inbox" at bounding box center [115, 210] width 138 height 16
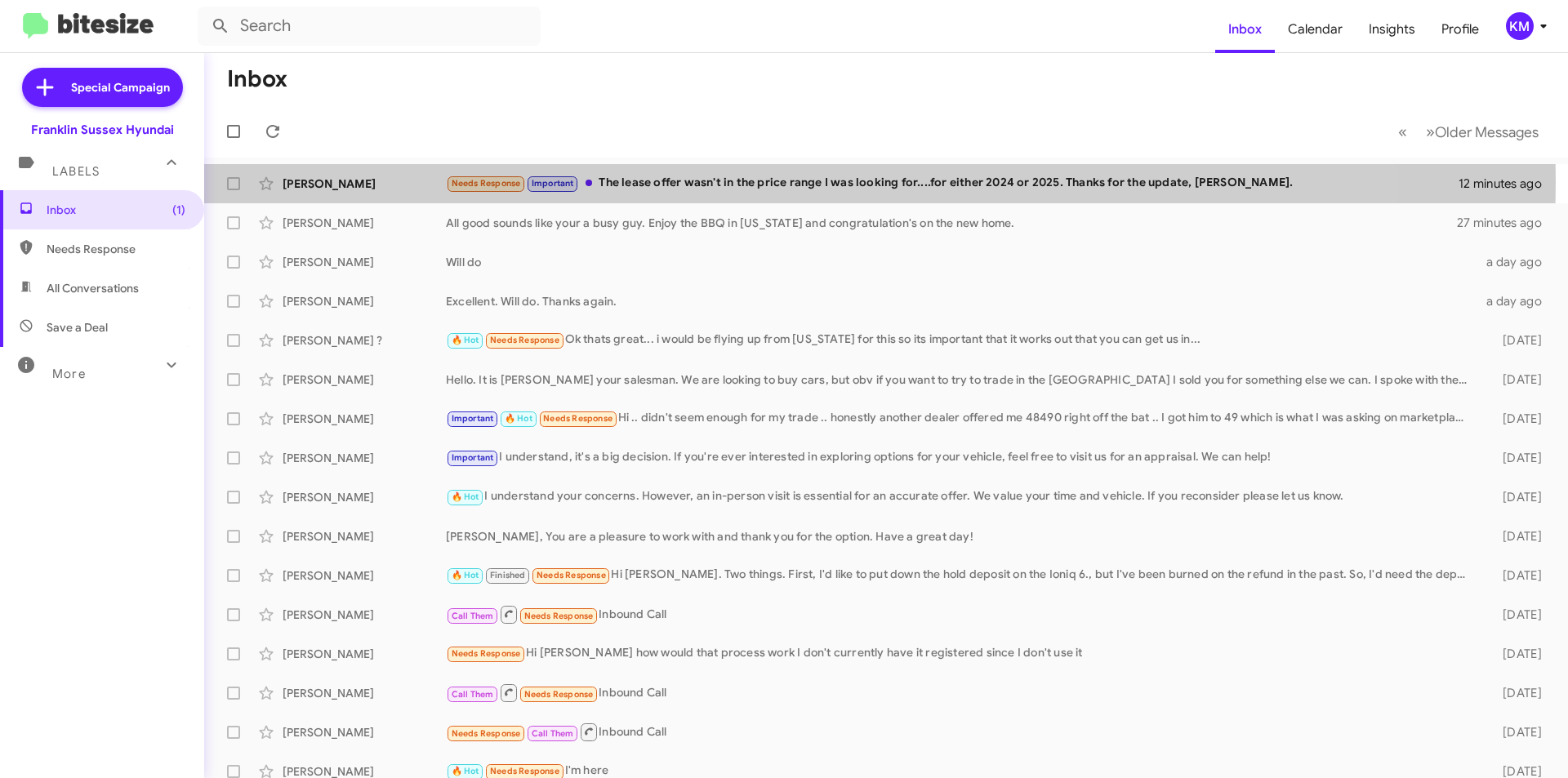
click at [647, 182] on div "Needs Response Important The lease offer wasn't in the price range I was lookin…" at bounding box center [952, 183] width 1013 height 19
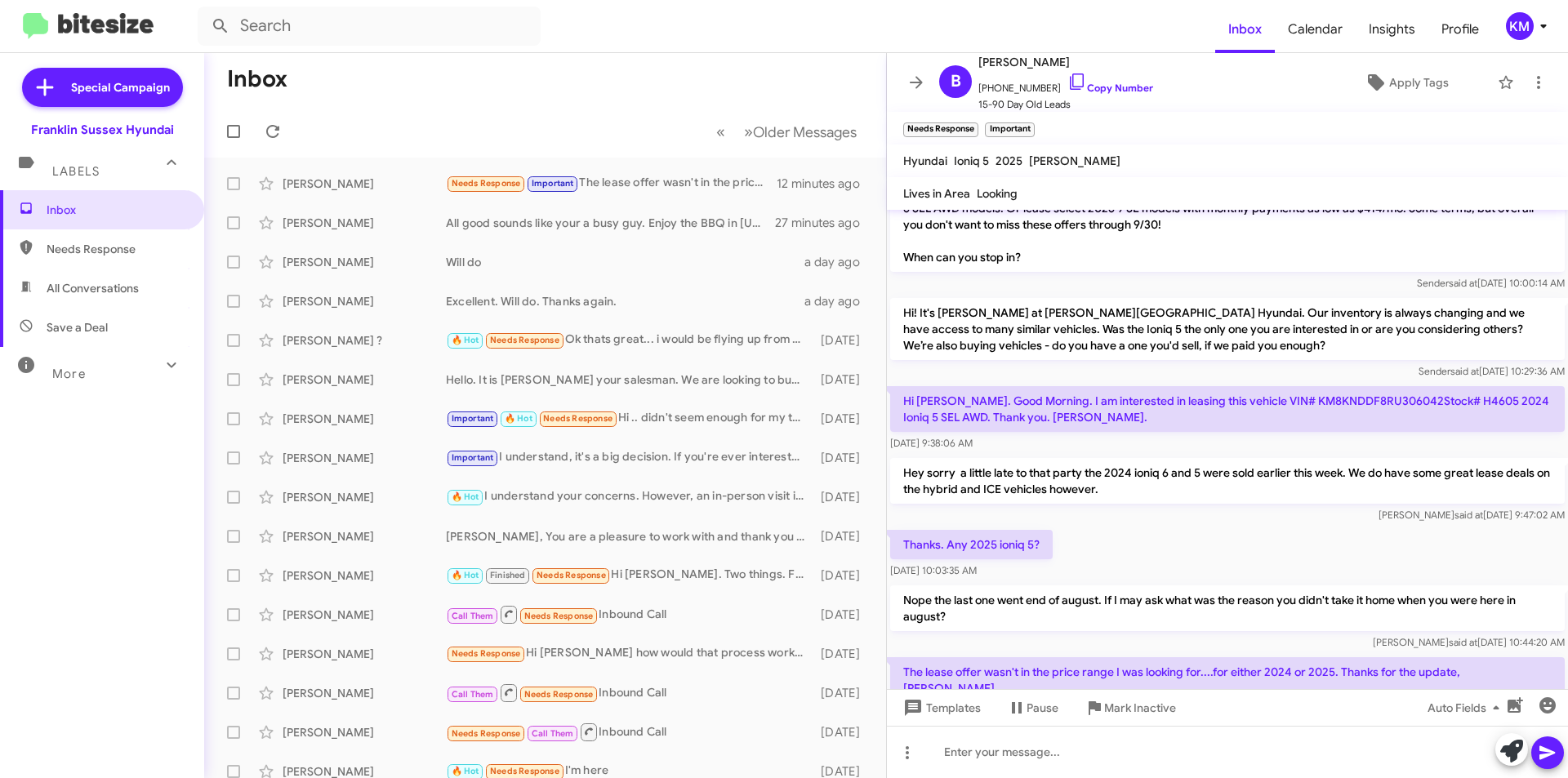
scroll to position [437, 0]
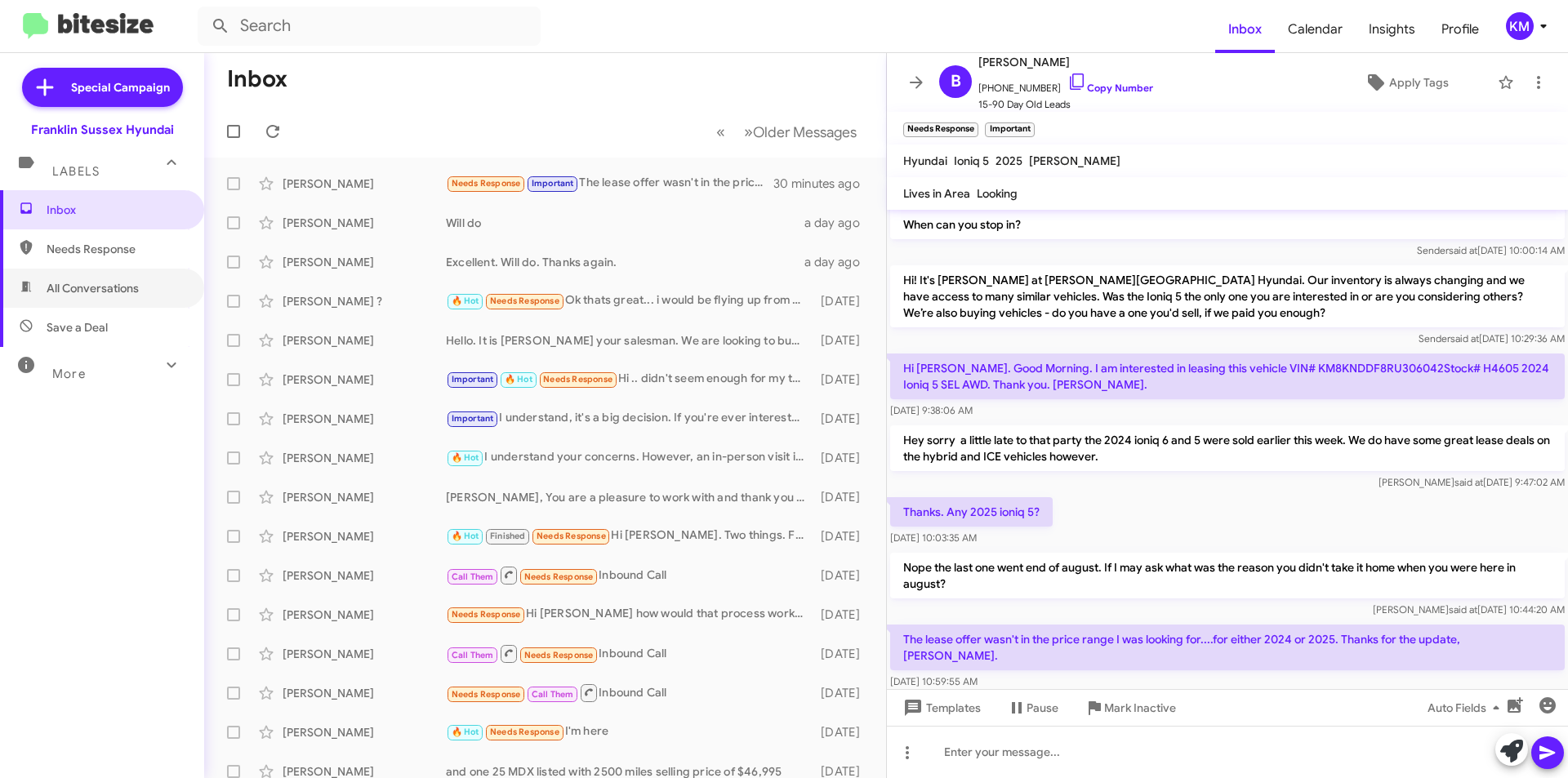
click at [114, 279] on span "All Conversations" at bounding box center [102, 288] width 204 height 39
type input "in:all-conversations"
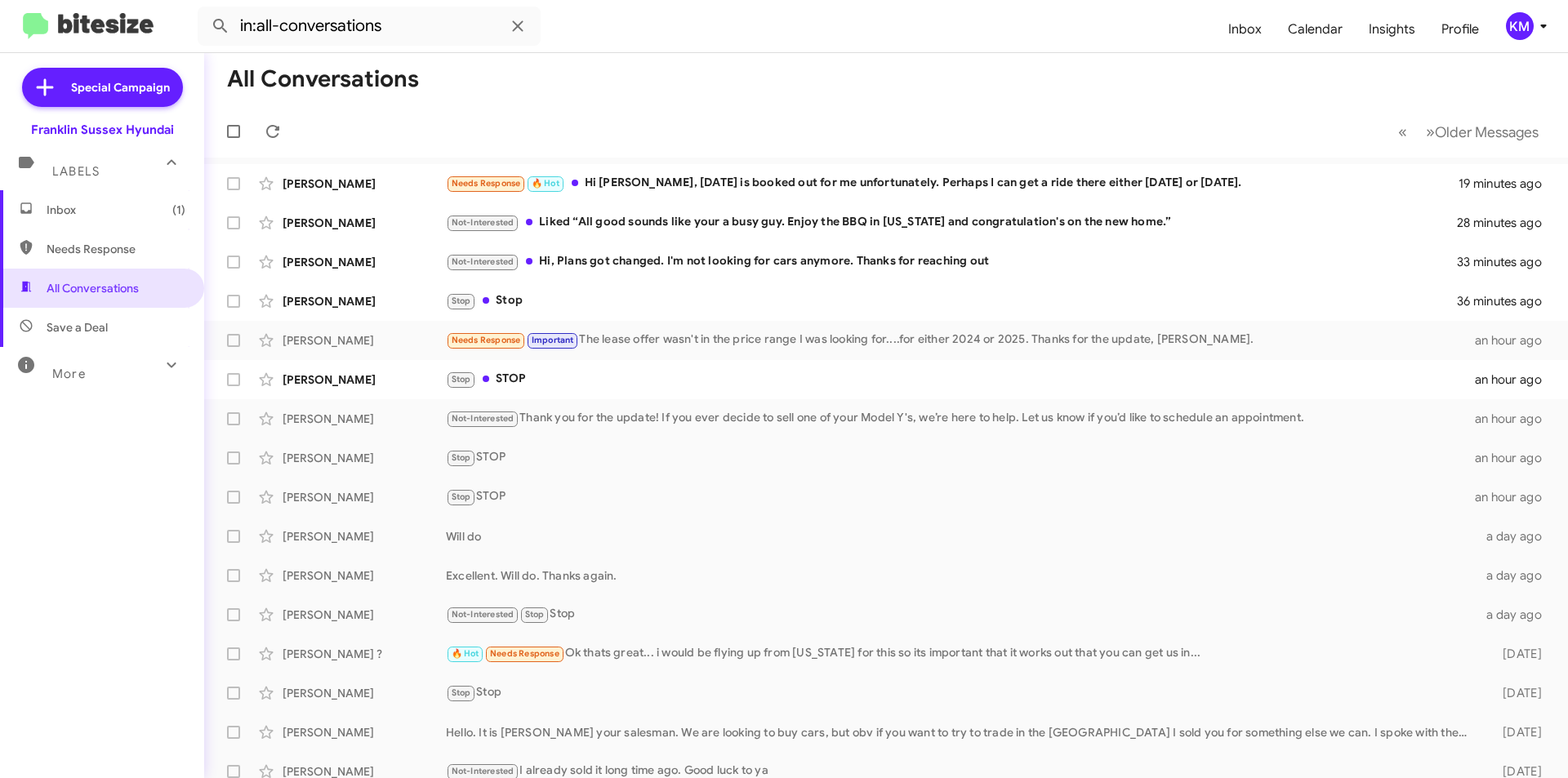
click at [806, 178] on div "Needs Response 🔥 Hot Hi [PERSON_NAME], [DATE] is booked out for me unfortunatel…" at bounding box center [952, 183] width 1013 height 19
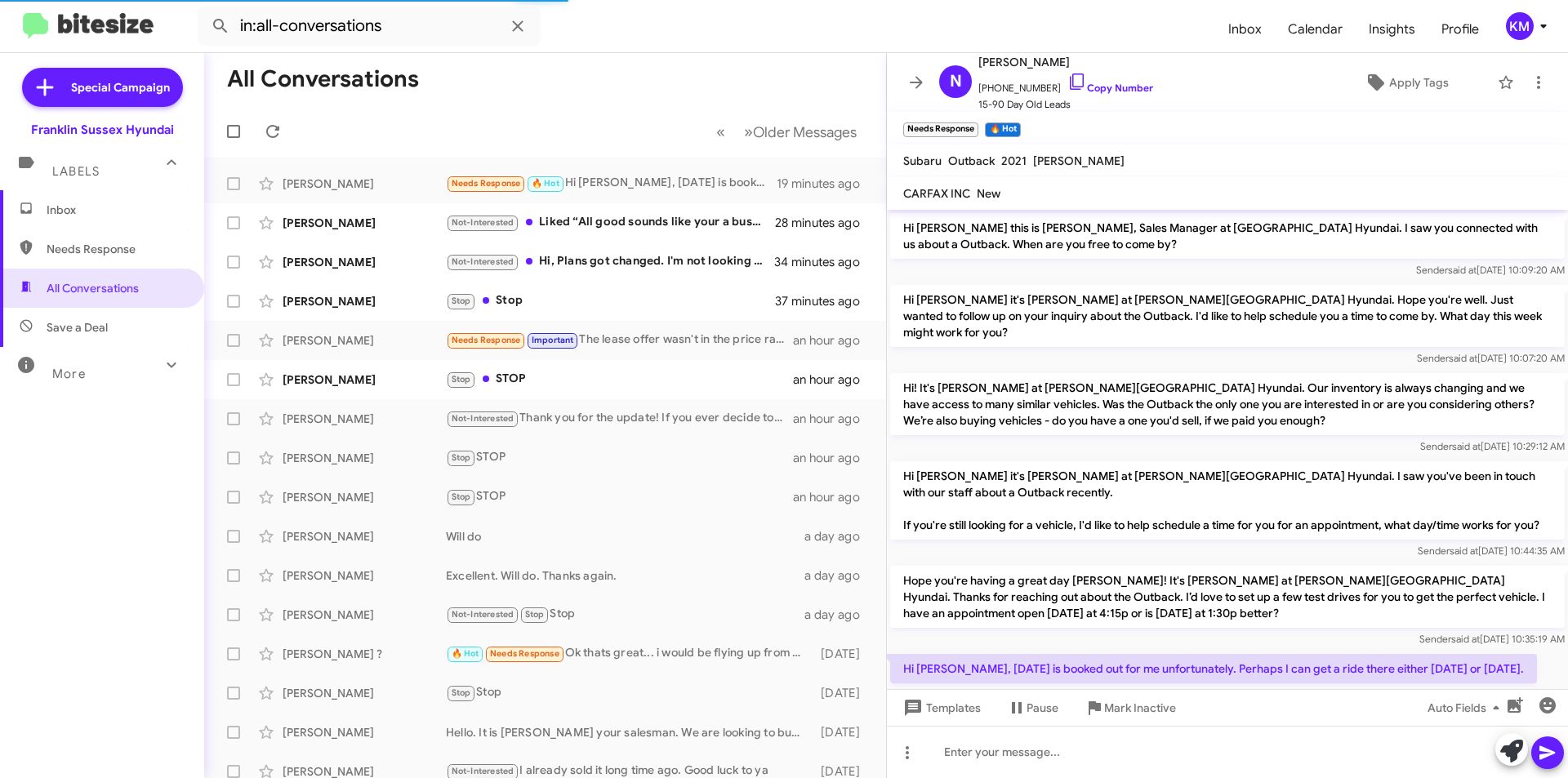
scroll to position [42, 0]
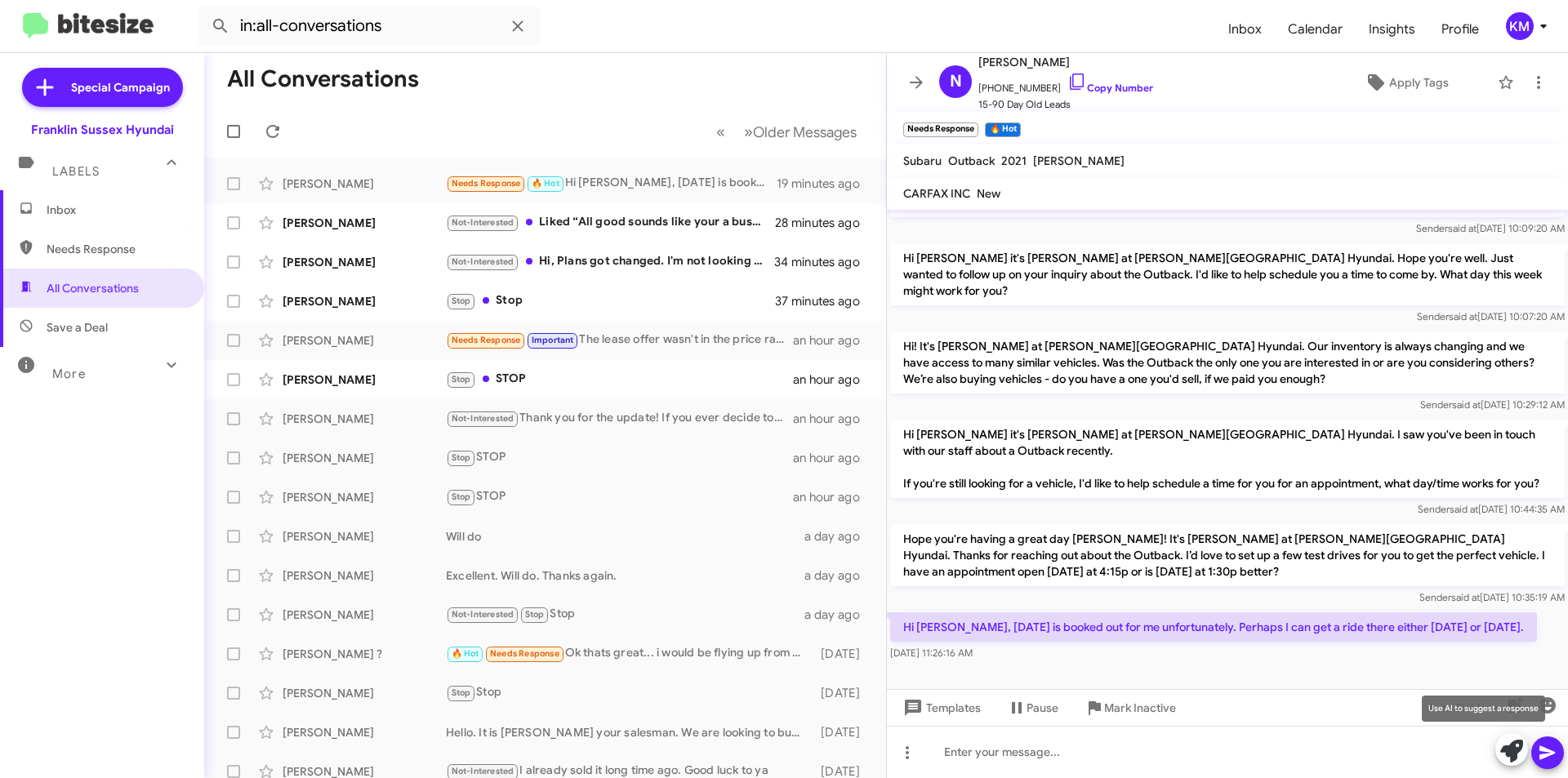
click at [1511, 756] on icon at bounding box center [1511, 750] width 23 height 23
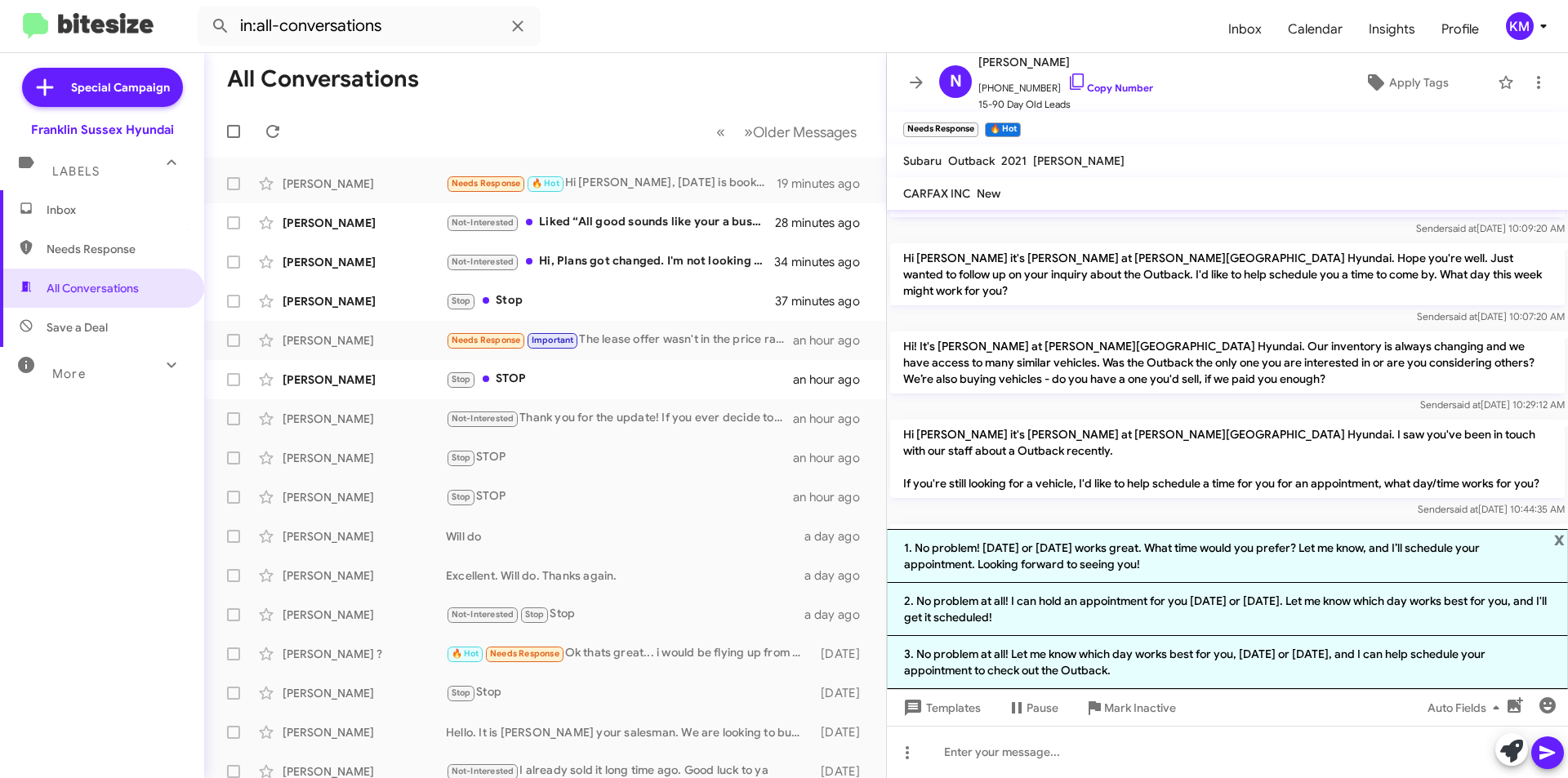
click at [1188, 566] on li "1. No problem! [DATE] or [DATE] works great. What time would you prefer? Let me…" at bounding box center [1227, 555] width 681 height 53
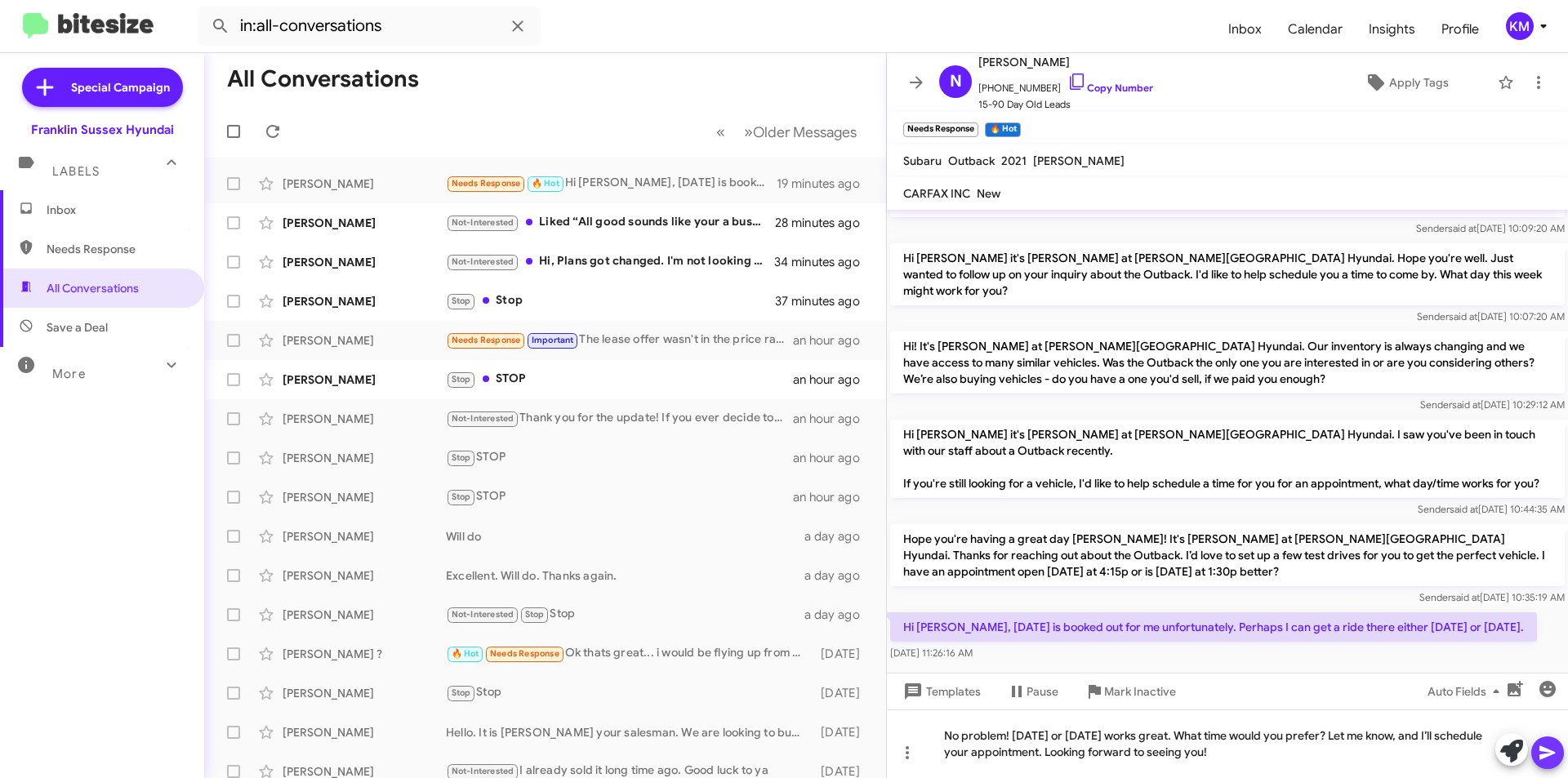
click at [1550, 760] on icon at bounding box center [1547, 752] width 20 height 20
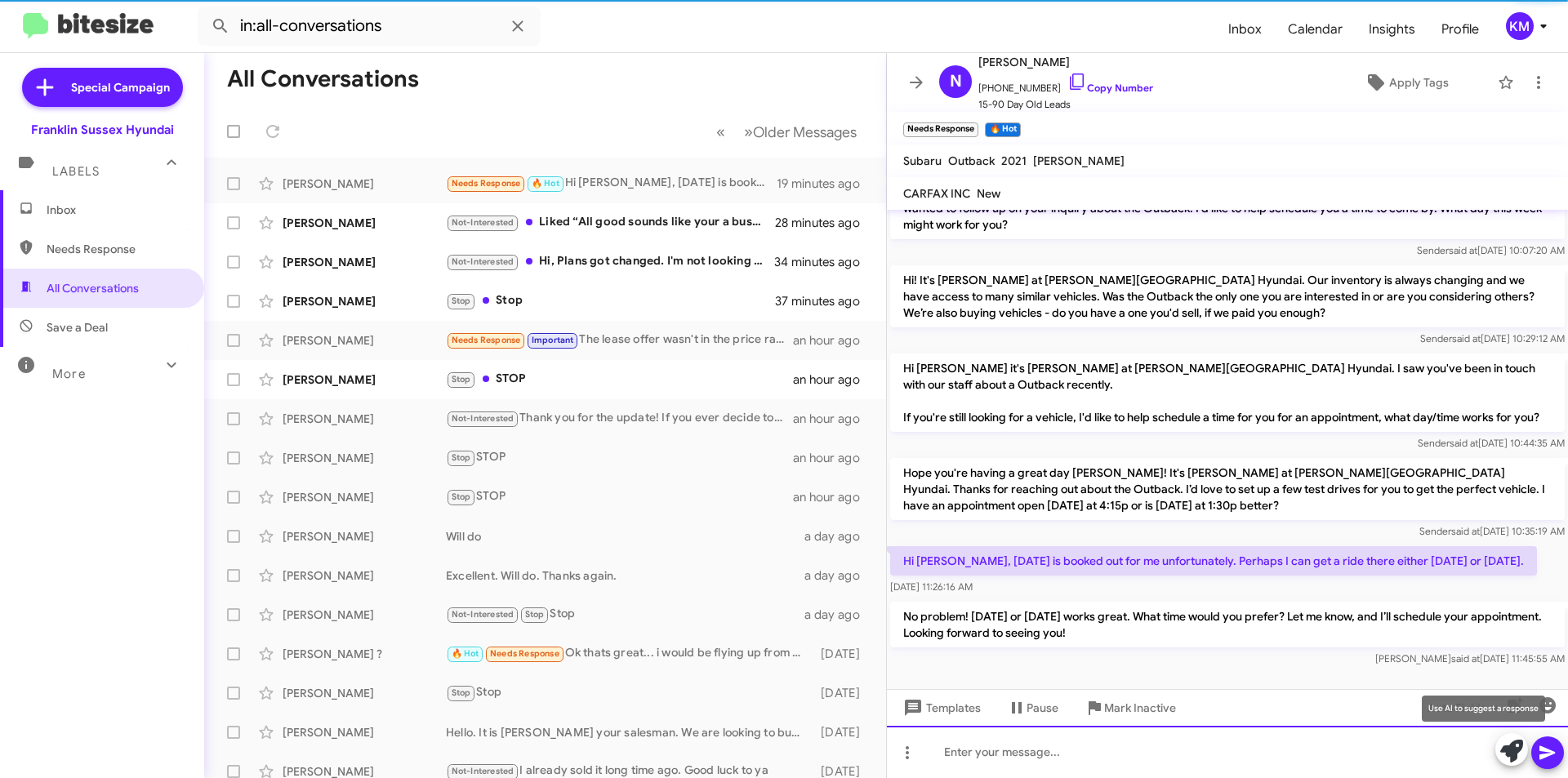
scroll to position [117, 0]
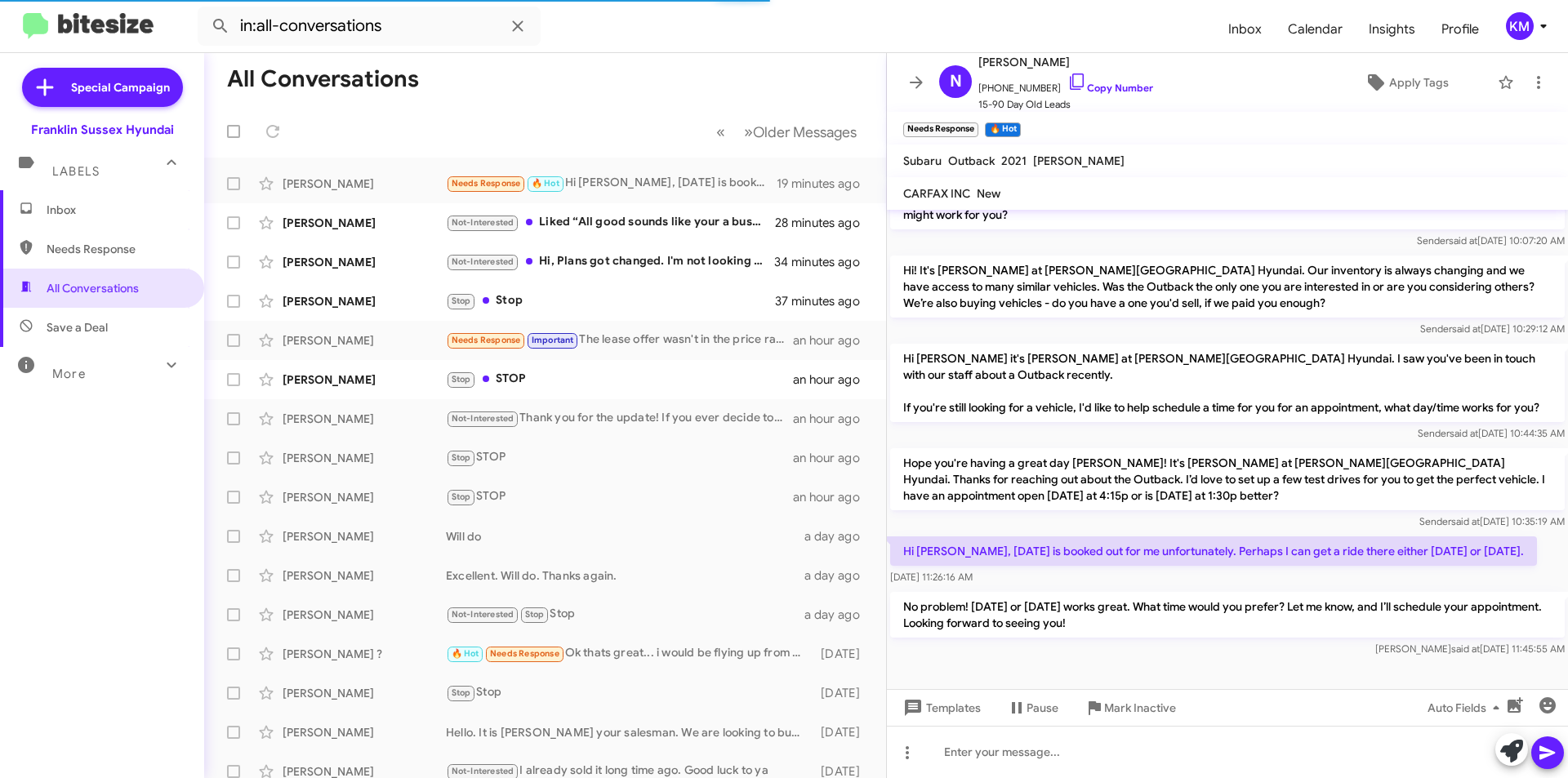
click at [341, 271] on div "[PERSON_NAME] Not-Interested Hi, Plans got changed. I'm not looking for cars an…" at bounding box center [545, 261] width 655 height 32
